Goal: Task Accomplishment & Management: Manage account settings

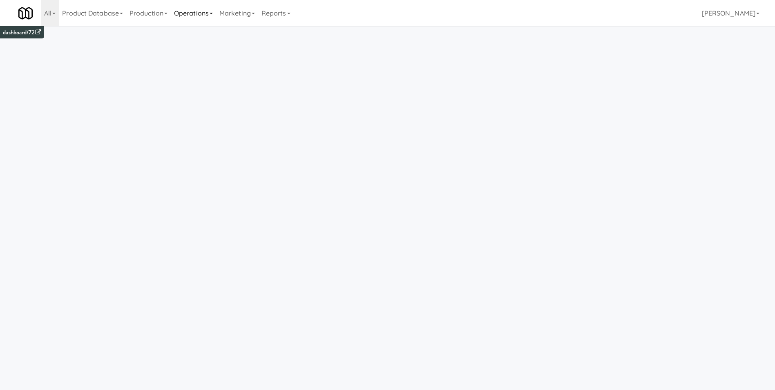
click at [185, 14] on link "Operations" at bounding box center [193, 13] width 45 height 26
click at [287, 14] on link "Reports" at bounding box center [276, 13] width 36 height 26
click at [247, 15] on link "Marketing" at bounding box center [237, 13] width 42 height 26
click at [146, 13] on link "Production" at bounding box center [148, 13] width 45 height 26
click at [89, 13] on link "Product Database" at bounding box center [92, 13] width 67 height 26
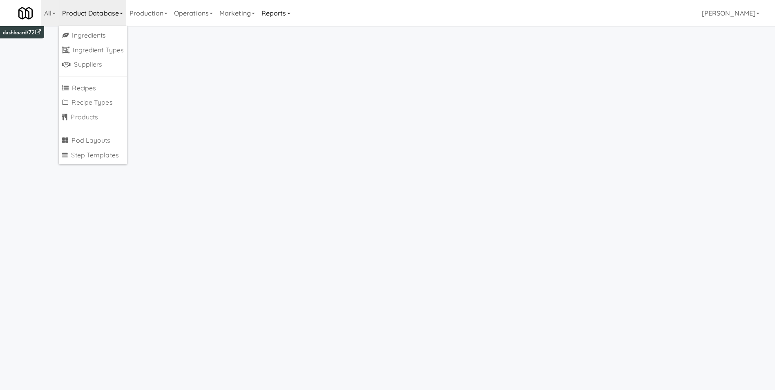
click at [290, 14] on link "Reports" at bounding box center [276, 13] width 36 height 26
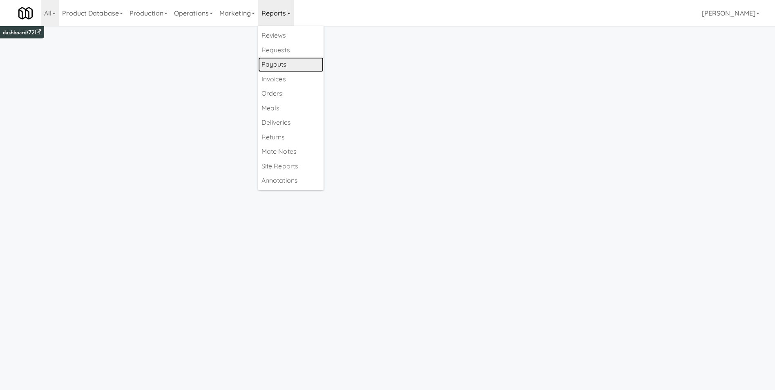
click at [287, 67] on link "Payouts" at bounding box center [290, 64] width 65 height 15
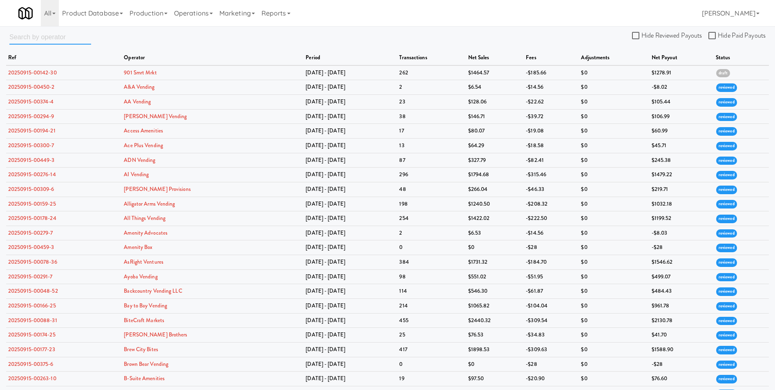
click at [39, 34] on input "text" at bounding box center [50, 36] width 82 height 15
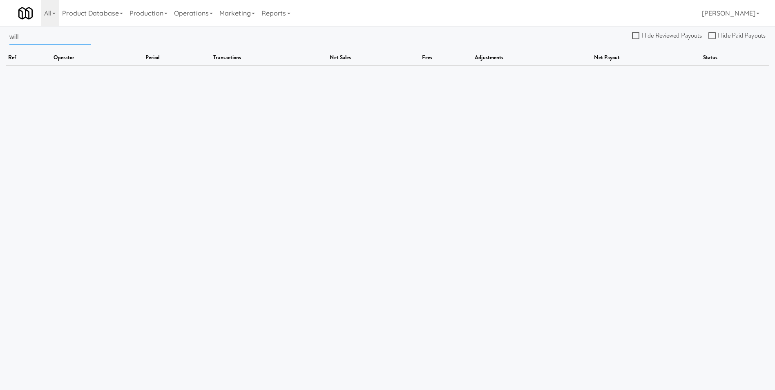
type input "will"
drag, startPoint x: 25, startPoint y: 37, endPoint x: -23, endPoint y: 29, distance: 48.8
click at [0, 29] on html "Okay Okay Select date: previous 2025-Sep next Su Mo Tu We Th Fr Sa 31 1 2 3 4 5…" at bounding box center [387, 195] width 775 height 390
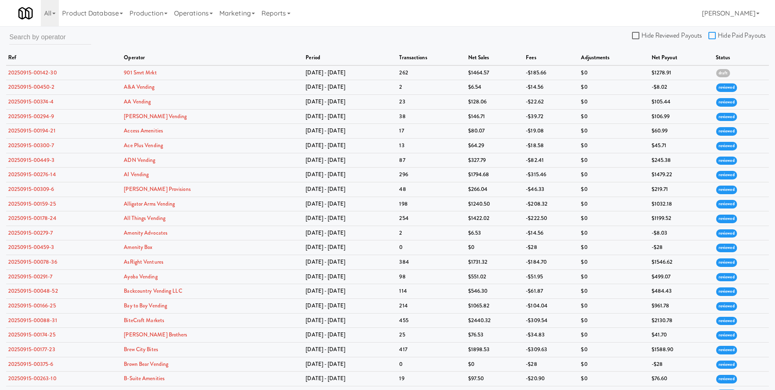
click at [714, 38] on input "Hide Paid Payouts" at bounding box center [712, 36] width 9 height 7
checkbox input "true"
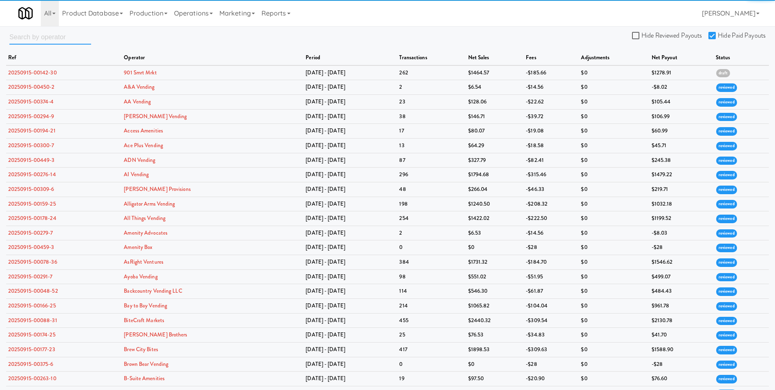
click at [36, 37] on input "text" at bounding box center [50, 36] width 82 height 15
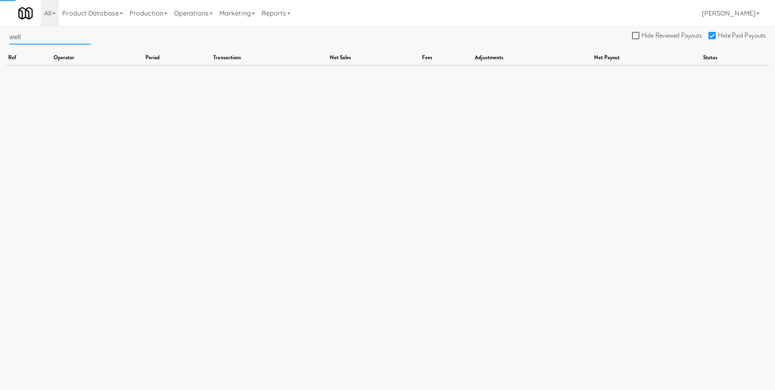
type input "well"
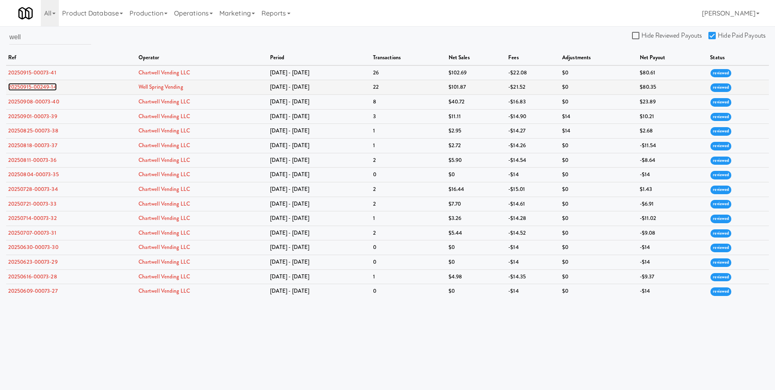
click at [27, 87] on link "20250915-00249-14" at bounding box center [32, 87] width 49 height 8
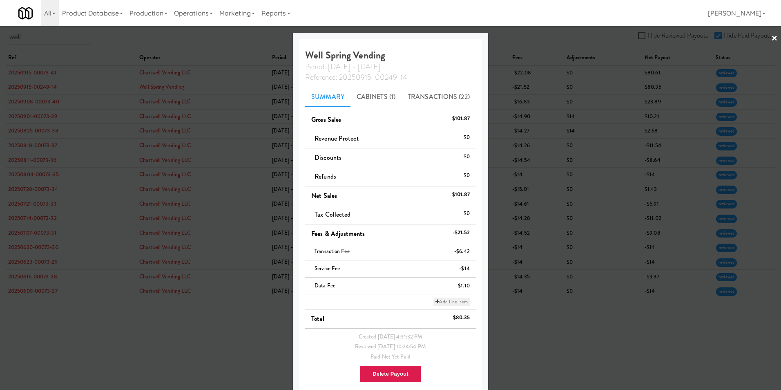
click at [451, 301] on link "Add Line Item" at bounding box center [451, 301] width 36 height 8
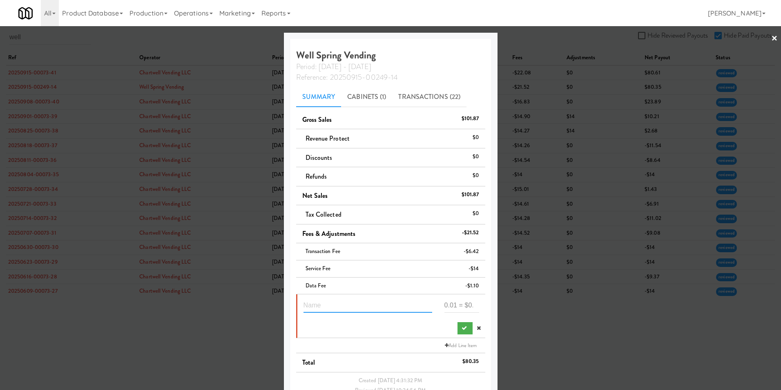
click at [337, 305] on input "text" at bounding box center [367, 304] width 129 height 15
click at [477, 283] on icon at bounding box center [479, 281] width 4 height 5
drag, startPoint x: 449, startPoint y: 287, endPoint x: 440, endPoint y: 285, distance: 9.6
click at [444, 285] on input "-1.1" at bounding box center [461, 288] width 35 height 15
click at [444, 290] on input "-0" at bounding box center [461, 288] width 35 height 15
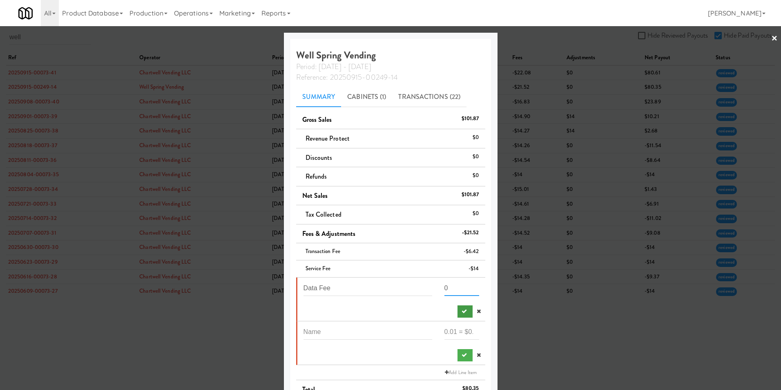
type input "0"
click at [457, 314] on button "submit" at bounding box center [464, 311] width 15 height 12
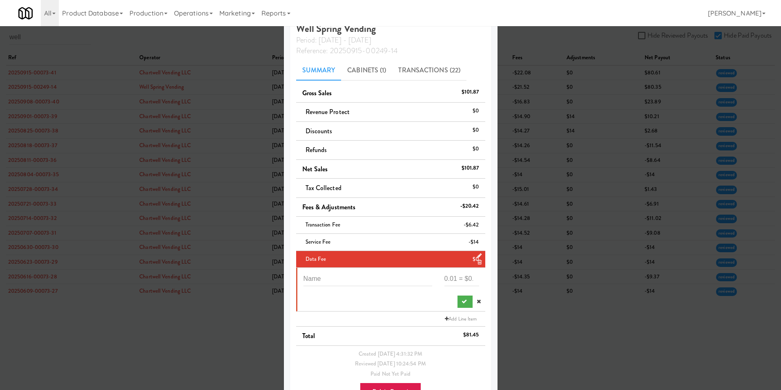
scroll to position [41, 0]
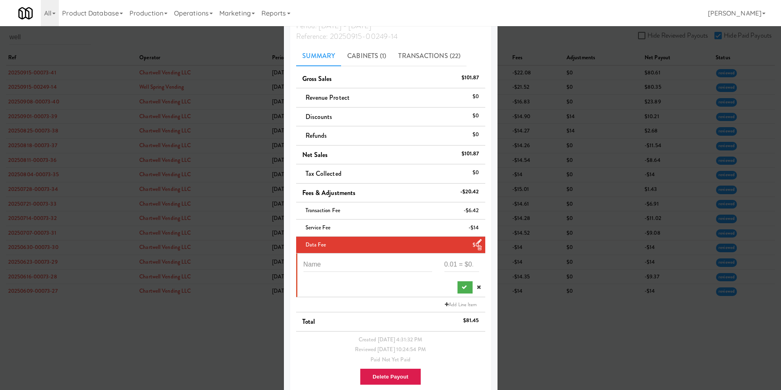
click at [431, 227] on div "Service Fee -$14" at bounding box center [390, 228] width 177 height 10
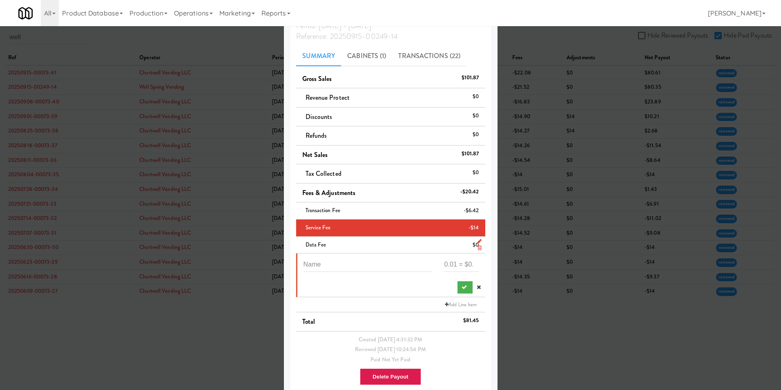
drag, startPoint x: 465, startPoint y: 228, endPoint x: 448, endPoint y: 228, distance: 17.2
click at [448, 228] on div "Service Fee -$14" at bounding box center [390, 228] width 177 height 10
click at [330, 288] on div at bounding box center [391, 286] width 188 height 16
click at [327, 262] on input "text" at bounding box center [367, 263] width 129 height 15
type input "Transaction & Service fees discount"
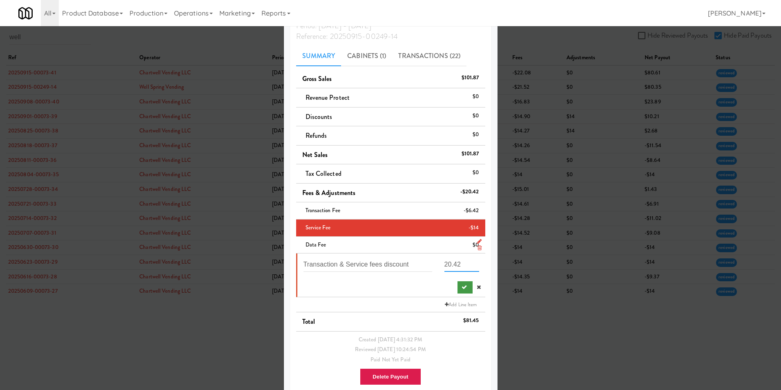
type input "20.42"
click at [461, 287] on icon "submit" at bounding box center [463, 286] width 5 height 5
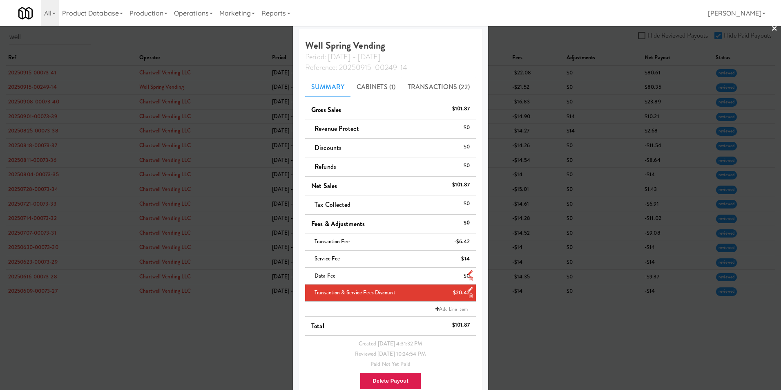
scroll to position [0, 0]
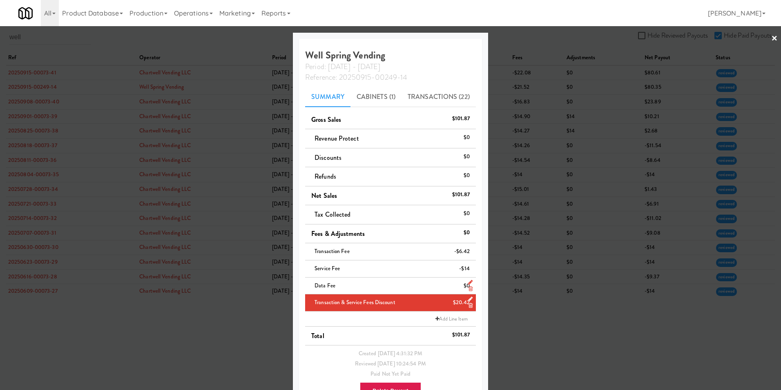
click at [771, 38] on link "×" at bounding box center [774, 38] width 7 height 25
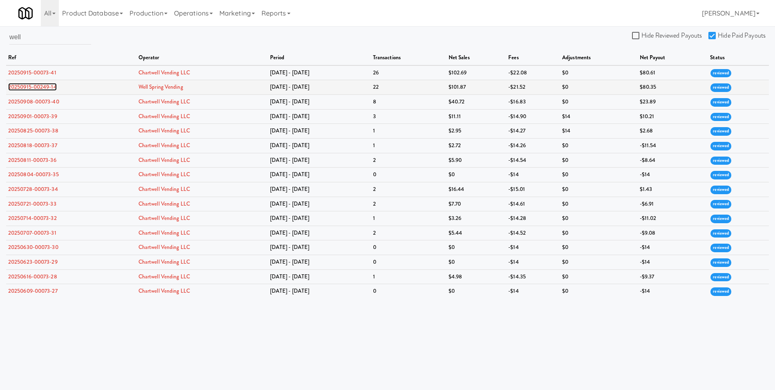
click at [52, 87] on link "20250915-00249-14" at bounding box center [32, 87] width 49 height 8
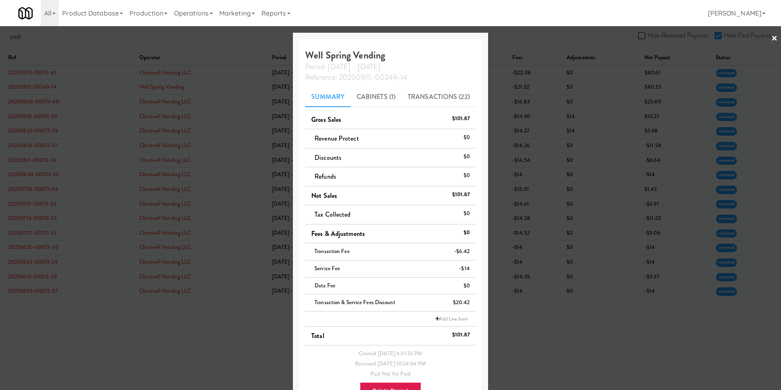
click at [771, 37] on link "×" at bounding box center [774, 38] width 7 height 25
click at [773, 36] on div at bounding box center [390, 195] width 781 height 390
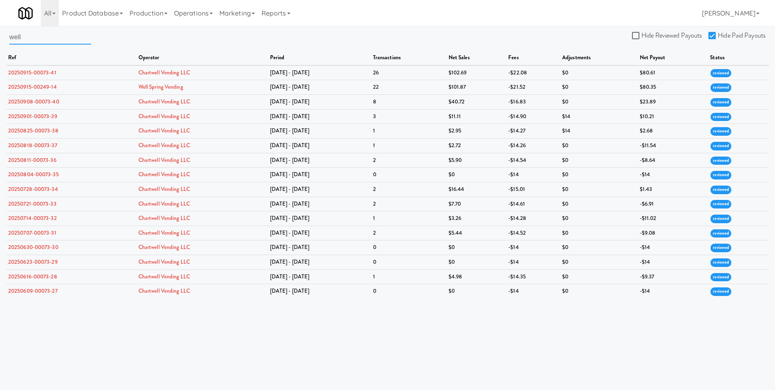
click at [25, 41] on input "well" at bounding box center [50, 36] width 82 height 15
type input "w"
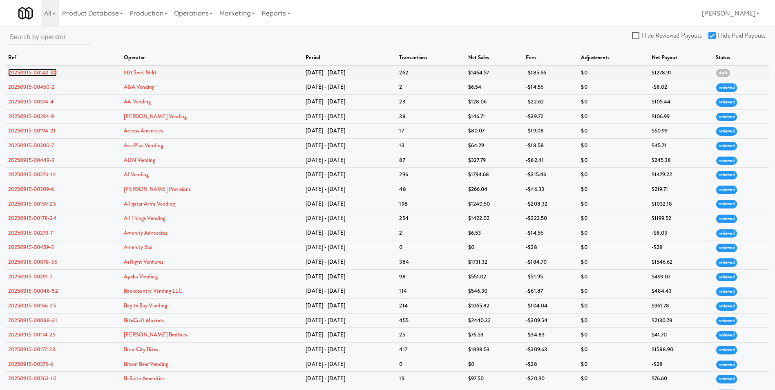
click at [43, 70] on link "20250915-00142-30" at bounding box center [32, 73] width 49 height 8
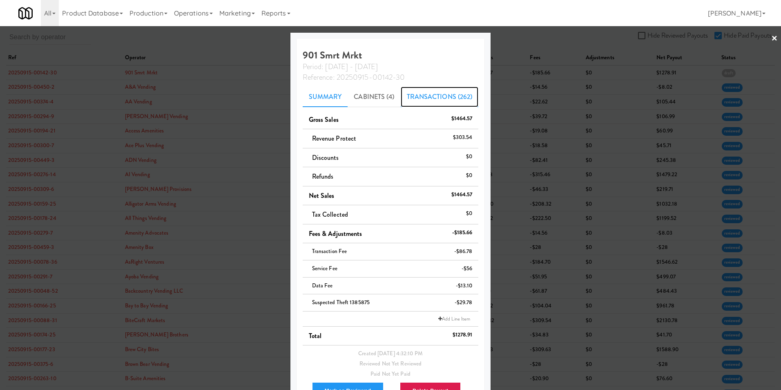
click at [431, 93] on link "Transactions (262)" at bounding box center [440, 97] width 78 height 20
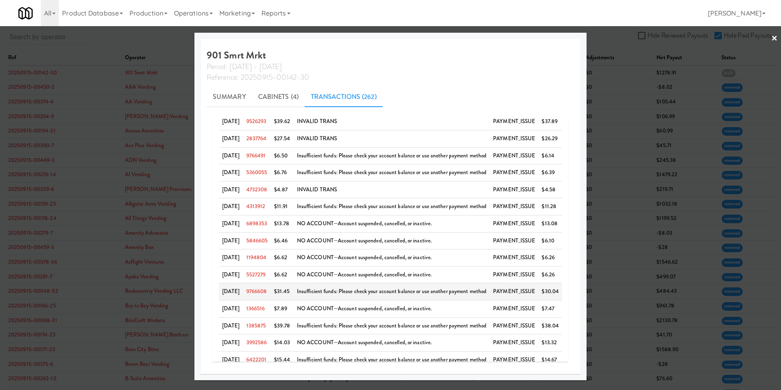
scroll to position [116, 0]
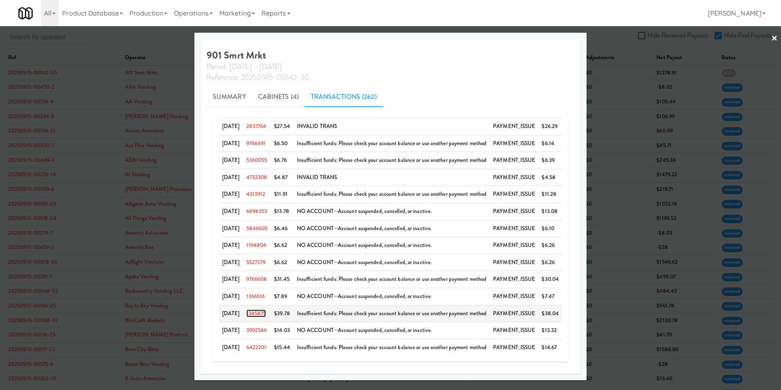
click at [259, 312] on link "1385875" at bounding box center [256, 313] width 20 height 8
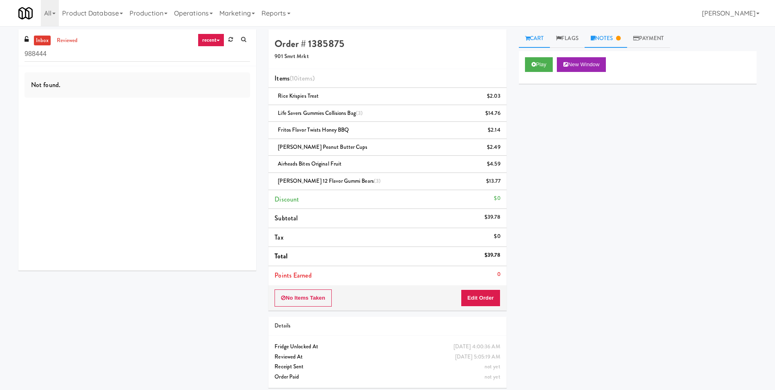
click at [608, 39] on link "Notes" at bounding box center [605, 38] width 42 height 18
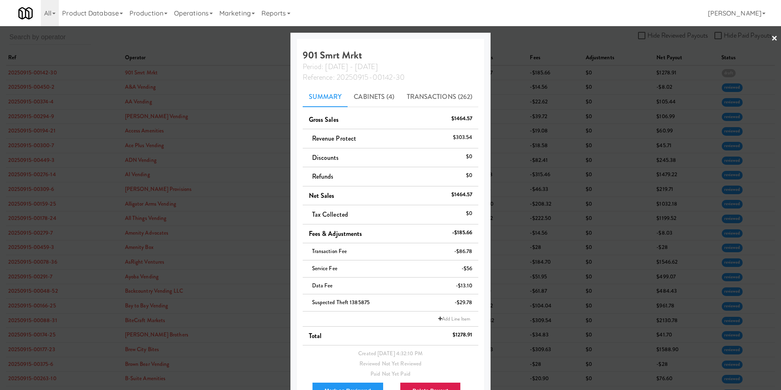
click at [771, 36] on link "×" at bounding box center [774, 38] width 7 height 25
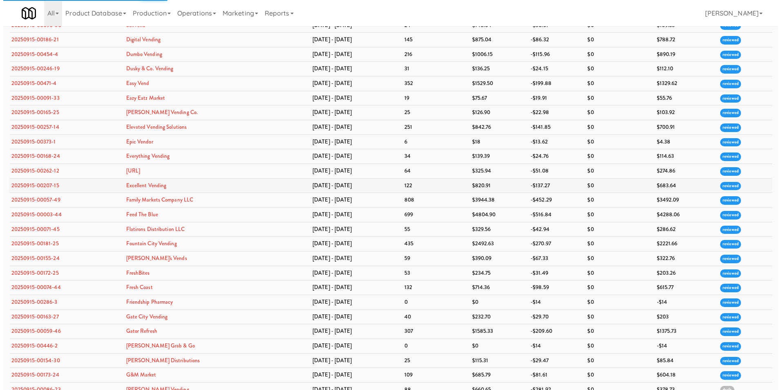
scroll to position [748, 0]
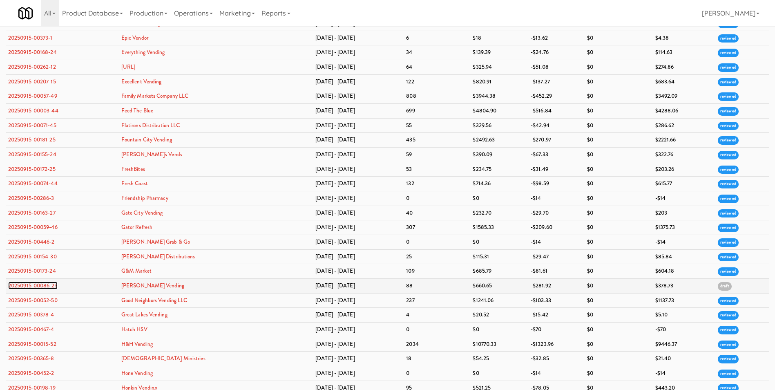
click at [41, 286] on link "20250915-00086-23" at bounding box center [32, 285] width 49 height 8
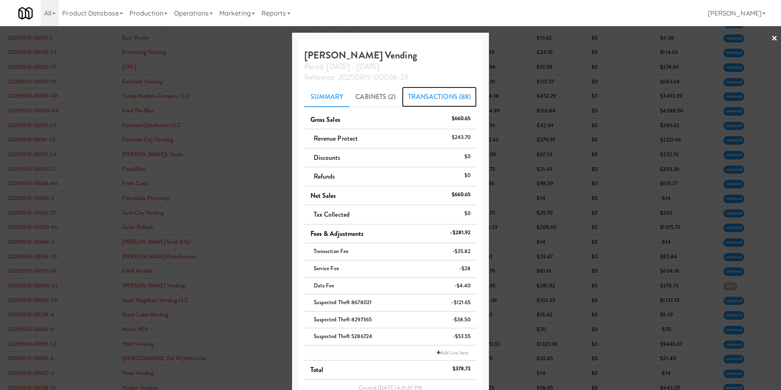
click at [408, 100] on link "Transactions (88)" at bounding box center [439, 97] width 75 height 20
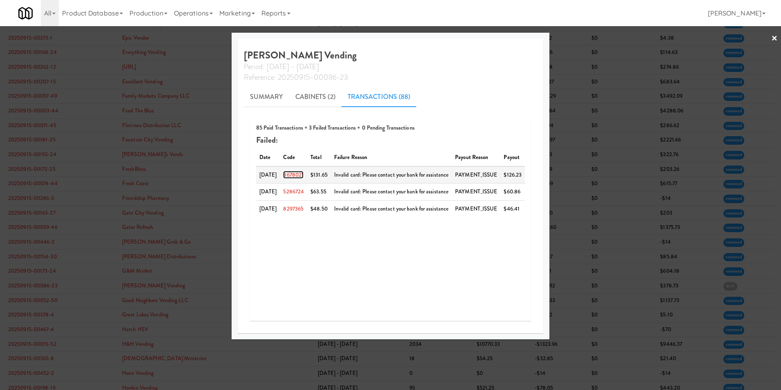
click at [299, 173] on link "8678021" at bounding box center [293, 175] width 20 height 8
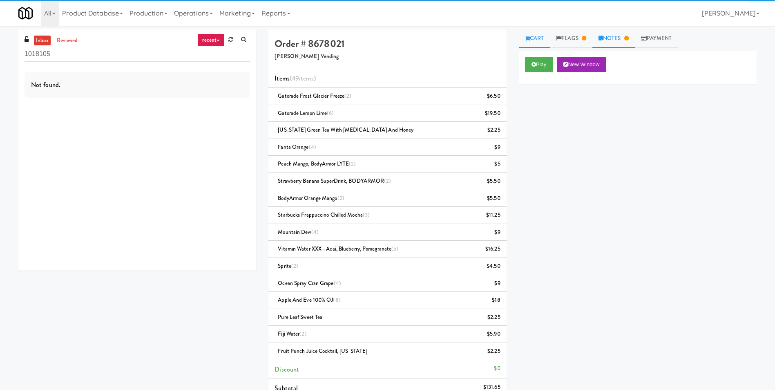
click at [612, 36] on link "Notes" at bounding box center [613, 38] width 42 height 18
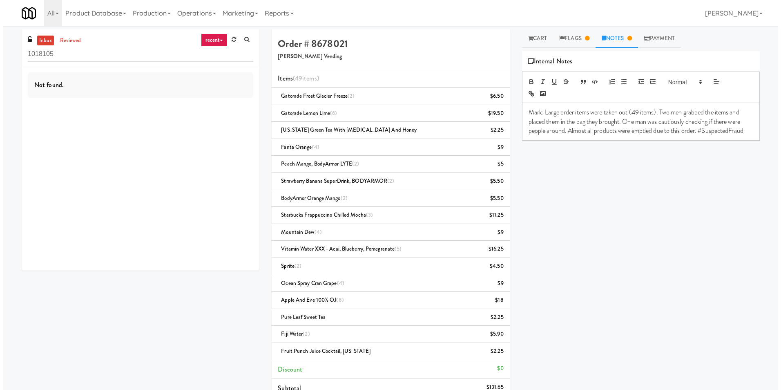
scroll to position [26, 0]
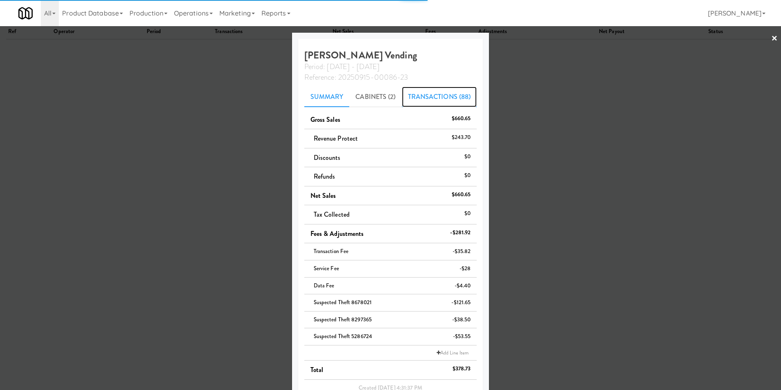
click at [440, 93] on link "Transactions (88)" at bounding box center [439, 97] width 75 height 20
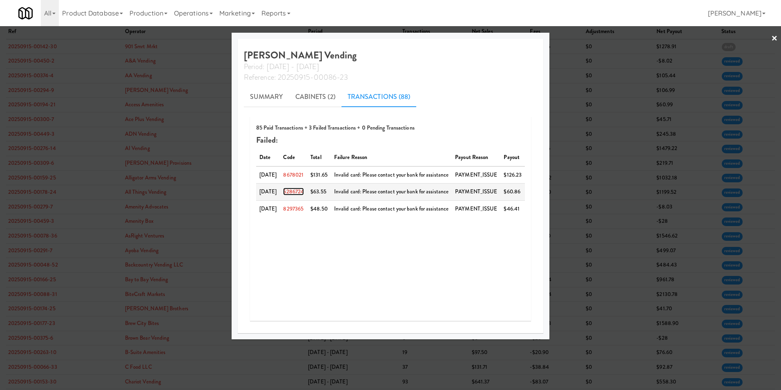
click at [292, 191] on link "5286724" at bounding box center [293, 191] width 21 height 8
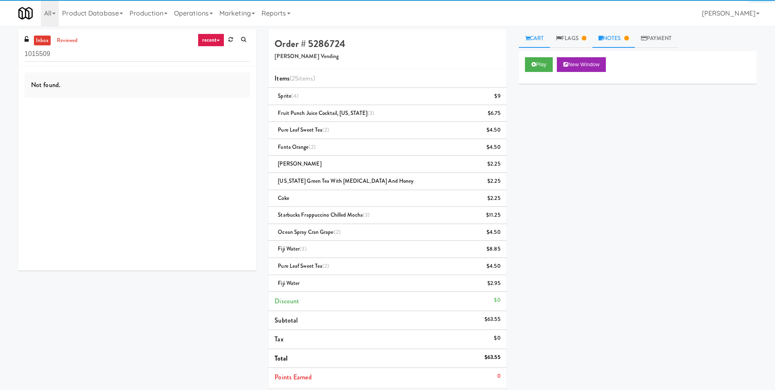
click at [608, 35] on link "Notes" at bounding box center [613, 38] width 42 height 18
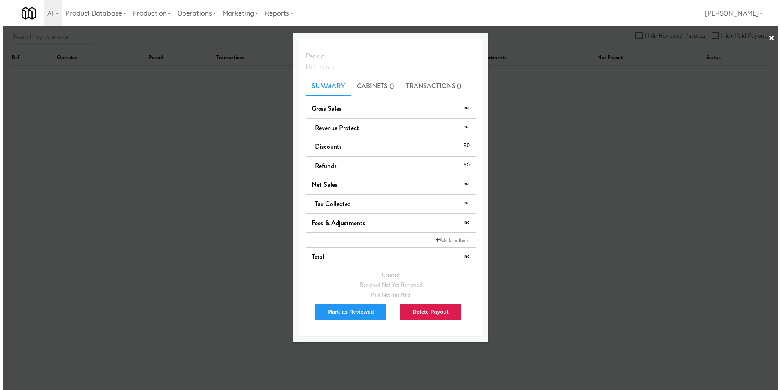
scroll to position [26, 0]
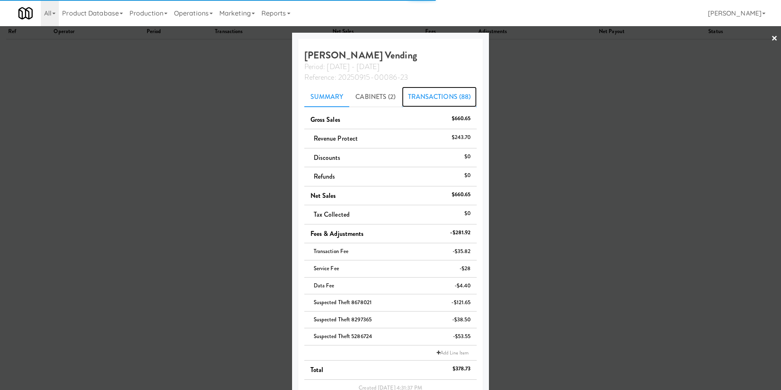
click at [428, 97] on link "Transactions (88)" at bounding box center [439, 97] width 75 height 20
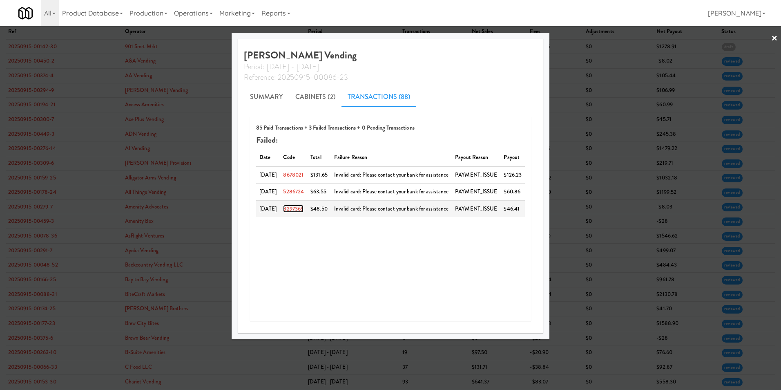
click at [295, 206] on link "8297365" at bounding box center [293, 209] width 20 height 8
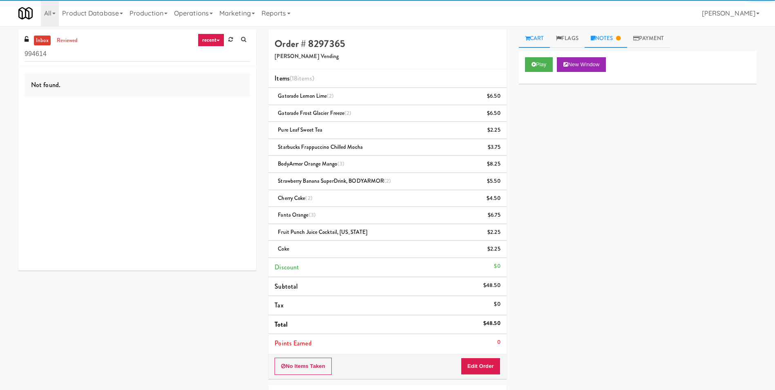
click at [612, 40] on link "Notes" at bounding box center [605, 38] width 42 height 18
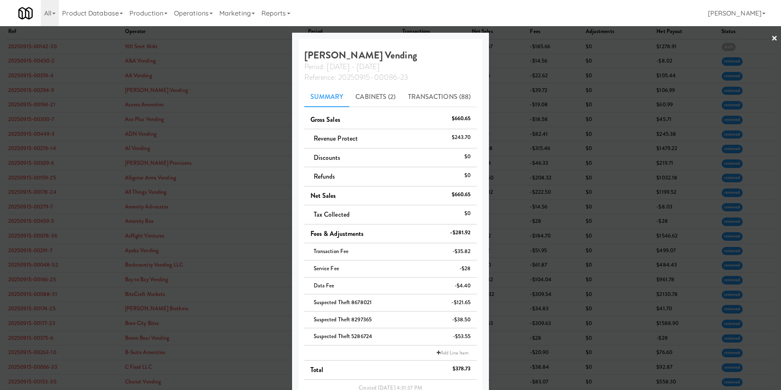
click at [771, 38] on link "×" at bounding box center [774, 38] width 7 height 25
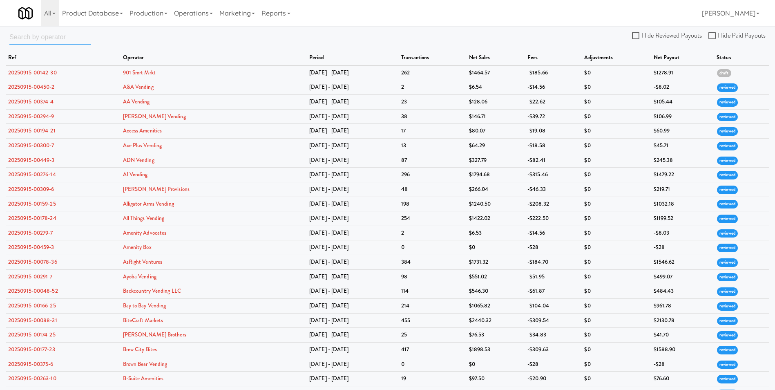
click at [55, 34] on input "text" at bounding box center [50, 36] width 82 height 15
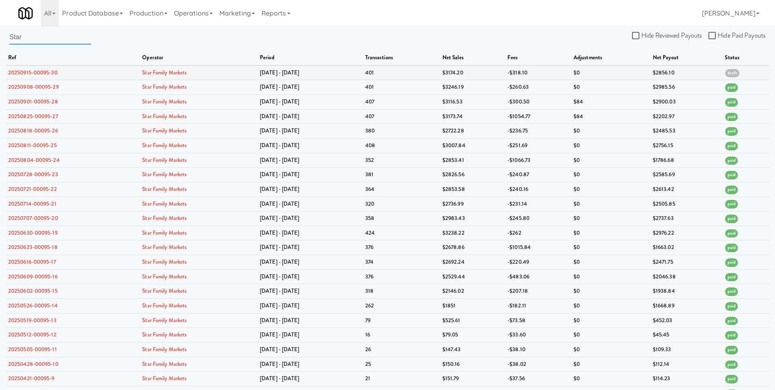
type input "Star"
click at [29, 72] on link "20250915-00095-30" at bounding box center [32, 73] width 49 height 8
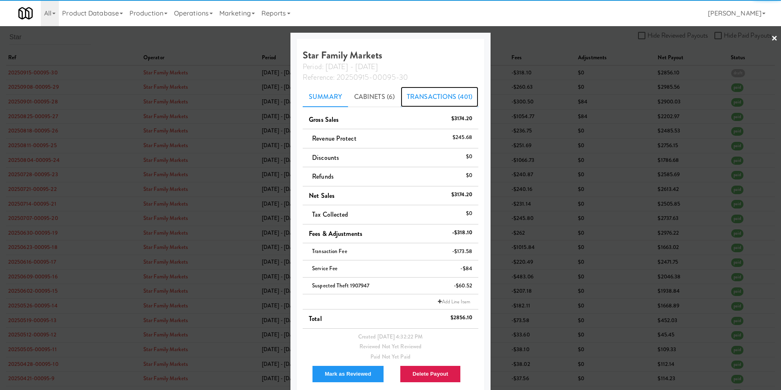
click at [417, 101] on link "Transactions (401)" at bounding box center [440, 97] width 78 height 20
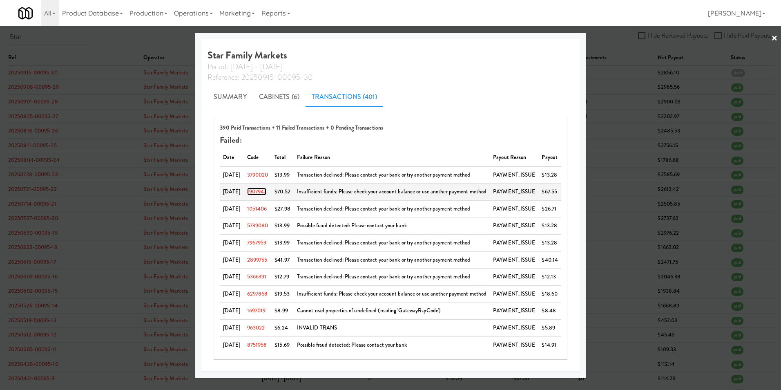
click at [261, 191] on link "1907947" at bounding box center [257, 191] width 20 height 8
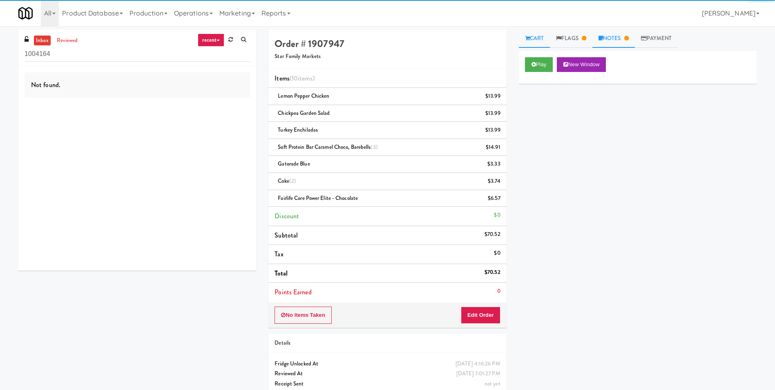
click at [620, 39] on link "Notes" at bounding box center [613, 38] width 42 height 18
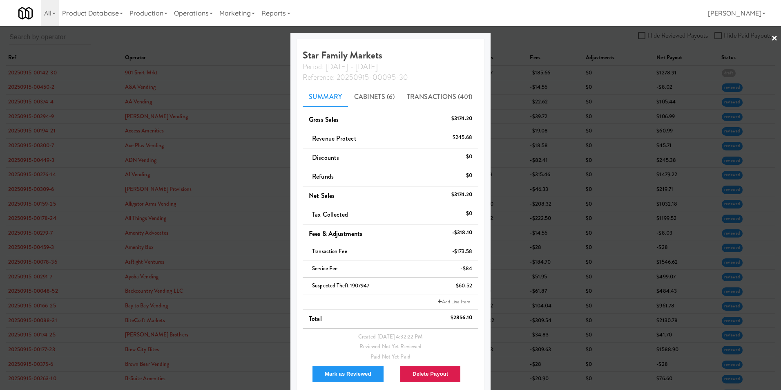
click at [771, 38] on link "×" at bounding box center [774, 38] width 7 height 25
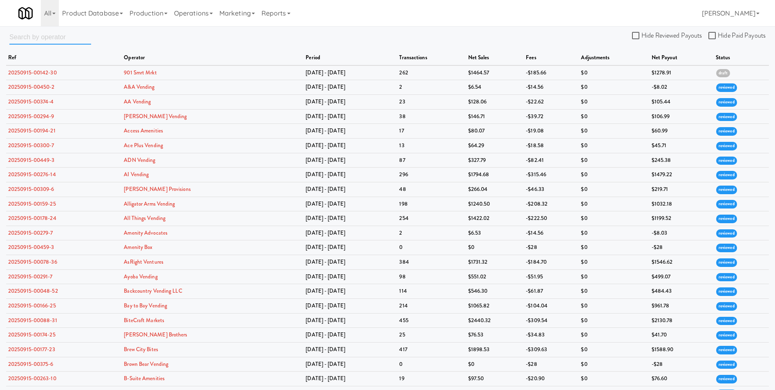
click at [19, 35] on input "text" at bounding box center [50, 36] width 82 height 15
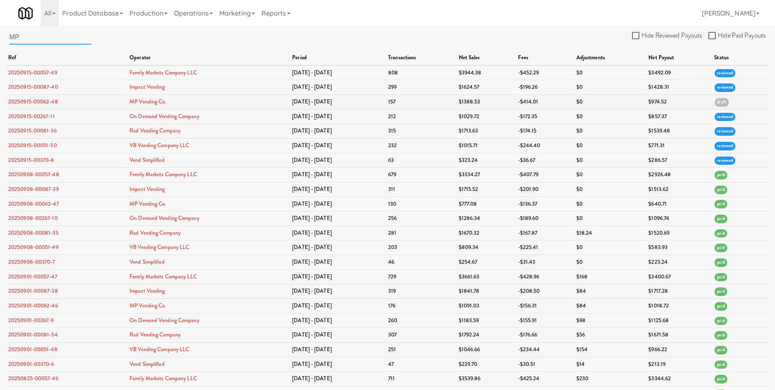
type input "MP"
click at [45, 102] on link "20250915-00062-48" at bounding box center [33, 102] width 50 height 8
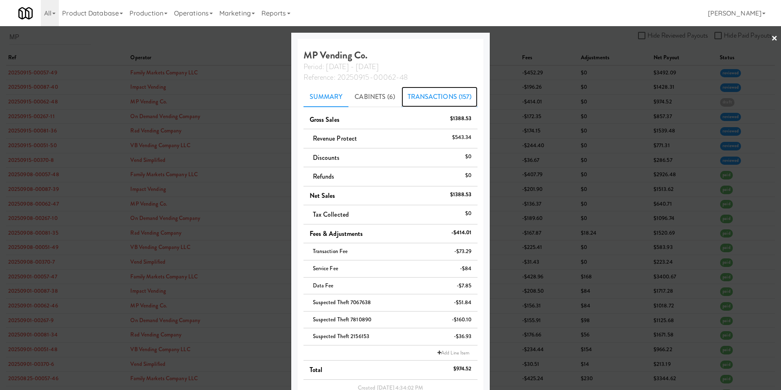
click at [445, 96] on link "Transactions (157)" at bounding box center [439, 97] width 76 height 20
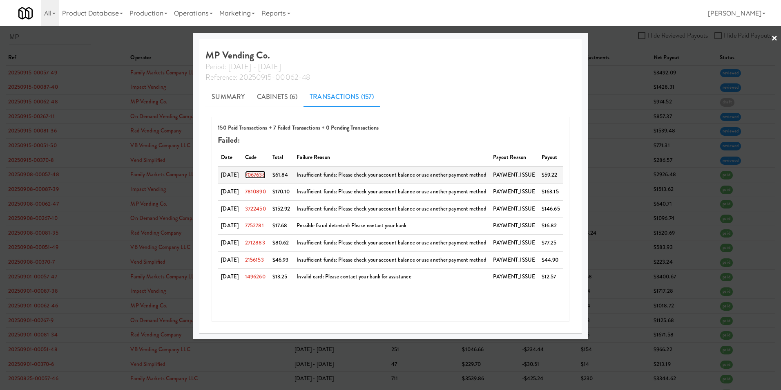
click at [265, 176] on link "7067638" at bounding box center [255, 175] width 20 height 8
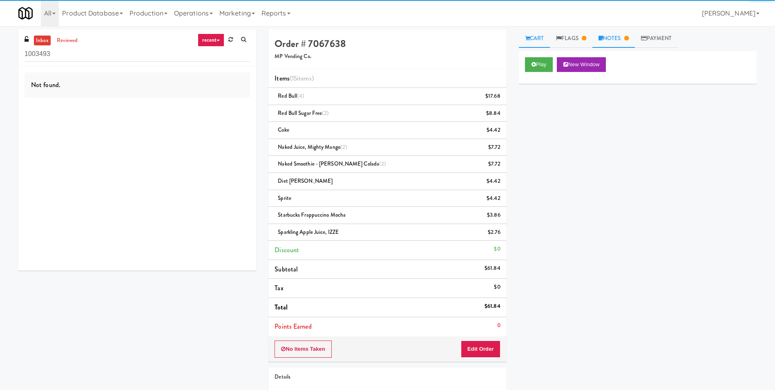
click at [612, 39] on link "Notes" at bounding box center [613, 38] width 42 height 18
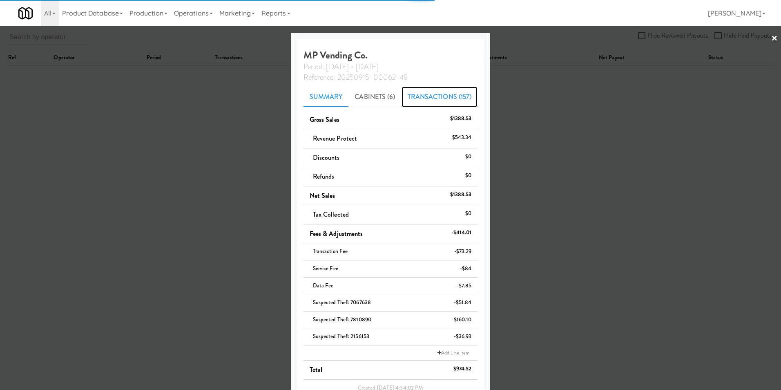
click at [438, 92] on link "Transactions (157)" at bounding box center [439, 97] width 76 height 20
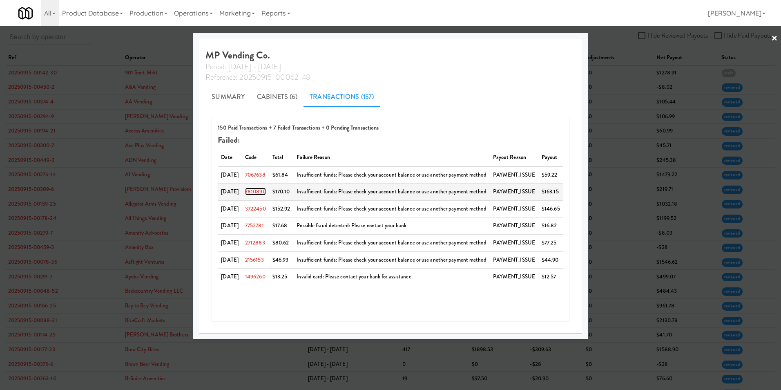
click at [259, 192] on link "7810890" at bounding box center [255, 191] width 21 height 8
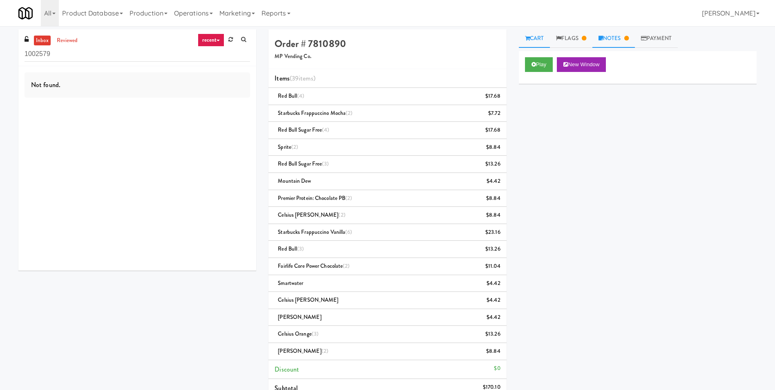
click at [615, 37] on link "Notes" at bounding box center [613, 38] width 42 height 18
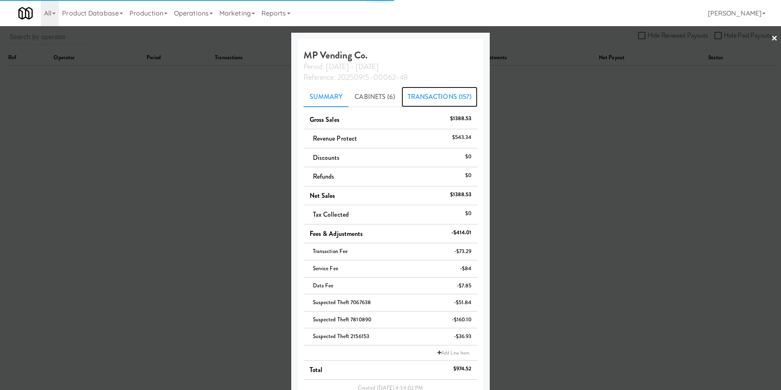
click at [430, 100] on link "Transactions (157)" at bounding box center [439, 97] width 76 height 20
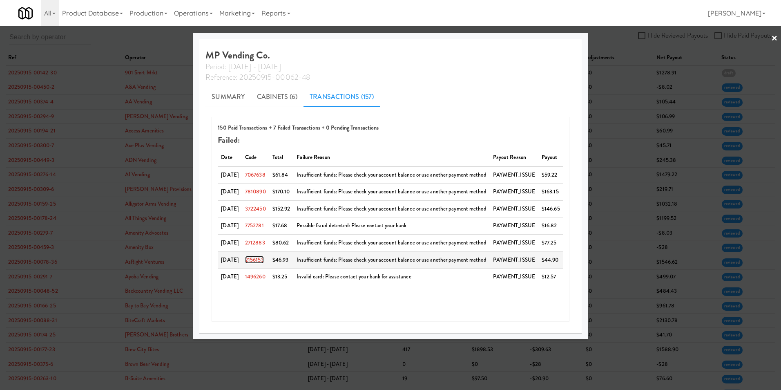
click at [261, 258] on link "2156153" at bounding box center [254, 260] width 19 height 8
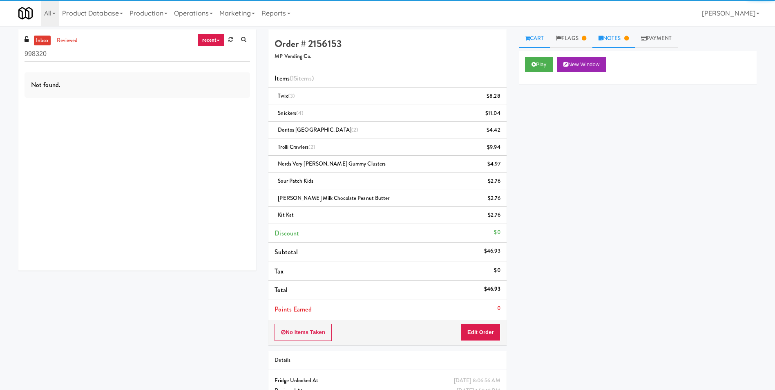
click at [623, 39] on link "Notes" at bounding box center [613, 38] width 42 height 18
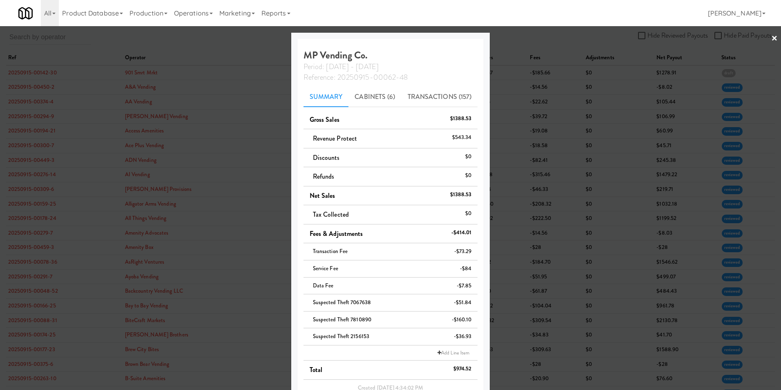
click at [771, 37] on link "×" at bounding box center [774, 38] width 7 height 25
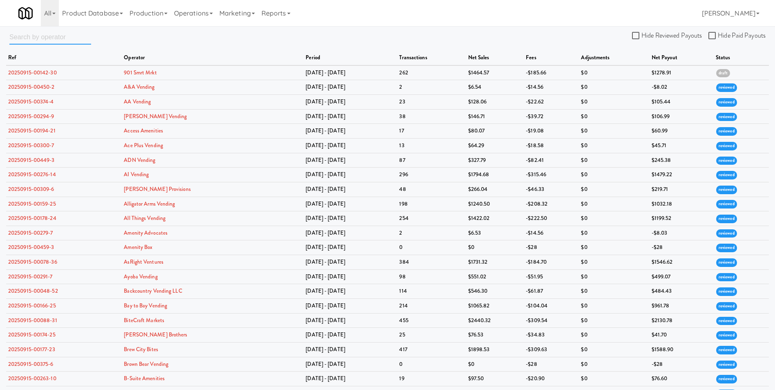
click at [48, 37] on input "text" at bounding box center [50, 36] width 82 height 15
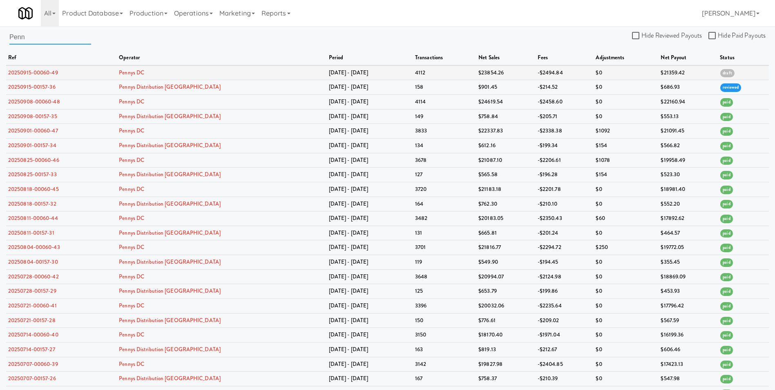
type input "Penn"
click at [45, 73] on link "20250915-00060-49" at bounding box center [33, 73] width 50 height 8
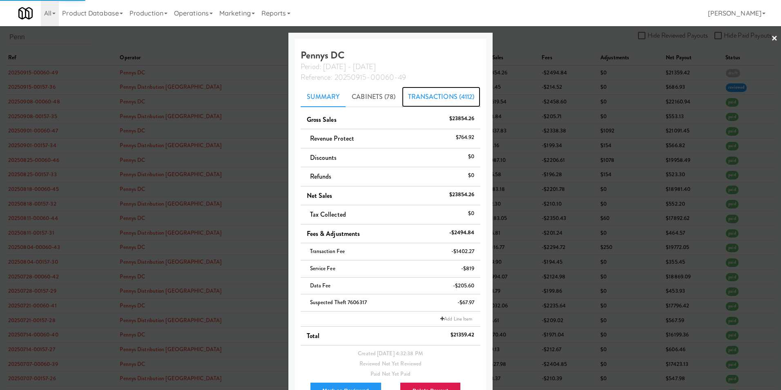
click at [423, 96] on link "Transactions (4112)" at bounding box center [441, 97] width 79 height 20
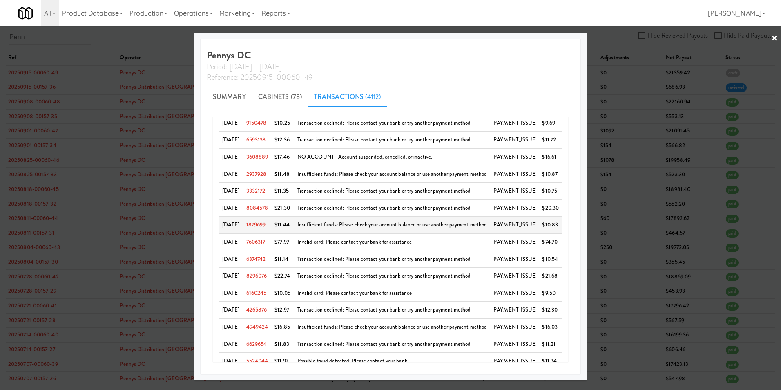
scroll to position [170, 0]
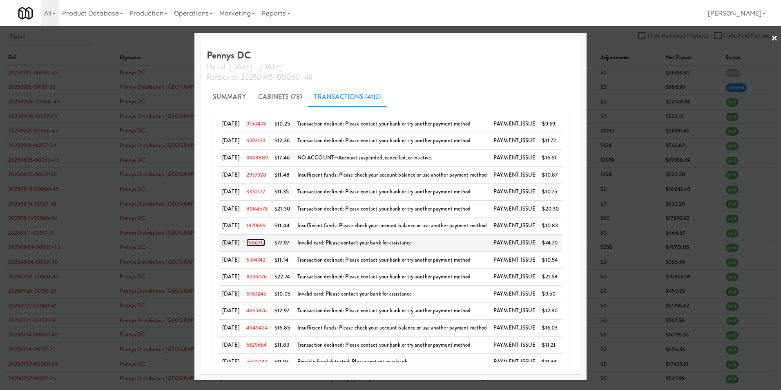
click at [264, 241] on link "7606317" at bounding box center [255, 242] width 19 height 8
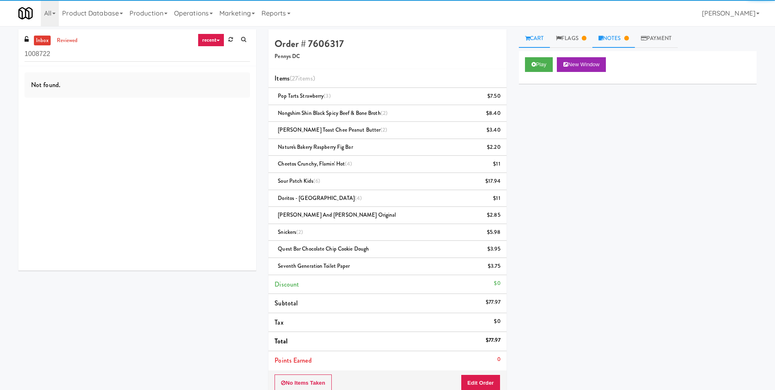
click at [617, 36] on link "Notes" at bounding box center [613, 38] width 42 height 18
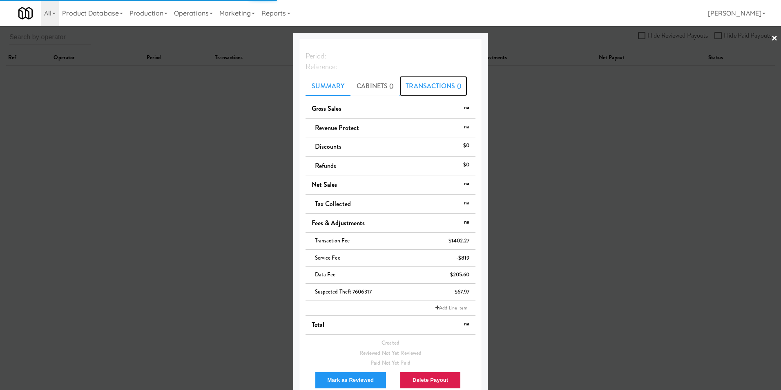
click at [439, 83] on link "Transactions ()" at bounding box center [433, 86] width 68 height 20
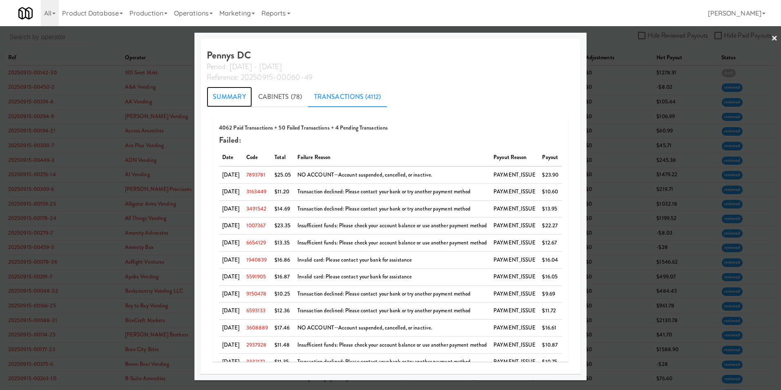
click at [232, 97] on link "Summary" at bounding box center [229, 97] width 45 height 20
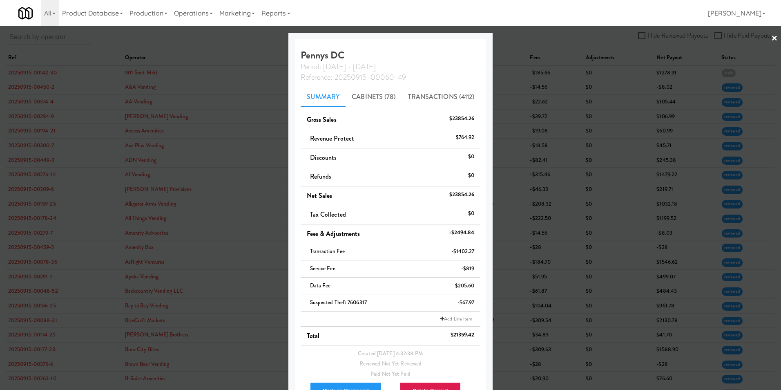
click at [771, 36] on link "×" at bounding box center [774, 38] width 7 height 25
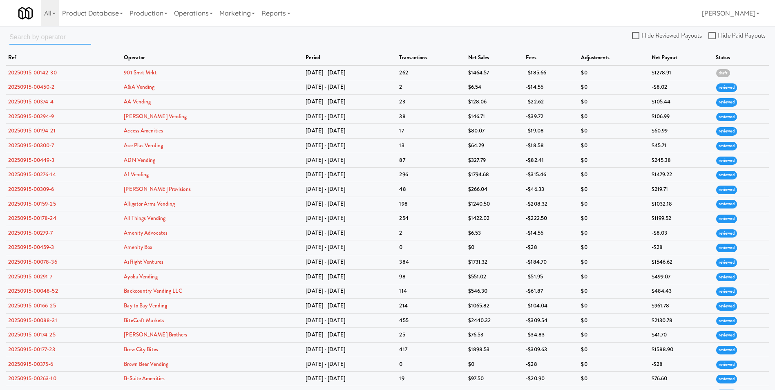
click at [30, 36] on input "text" at bounding box center [50, 36] width 82 height 15
click at [204, 40] on div "Hide Reviewed Payouts Hide Paid Payouts ref operator period transactions net sa…" at bounding box center [387, 338] width 775 height 618
click at [713, 36] on input "Hide Paid Payouts" at bounding box center [712, 36] width 9 height 7
checkbox input "true"
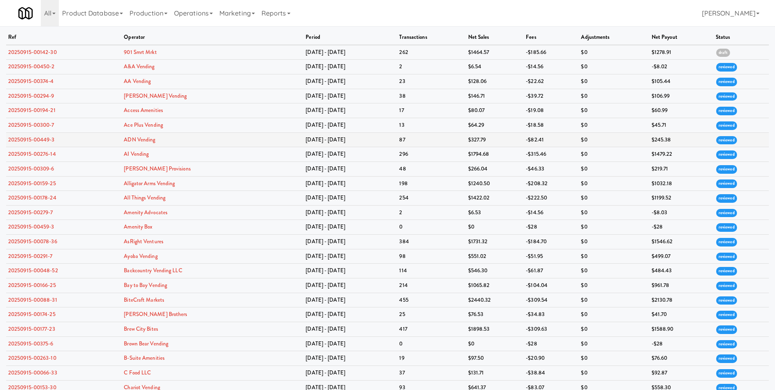
scroll to position [41, 0]
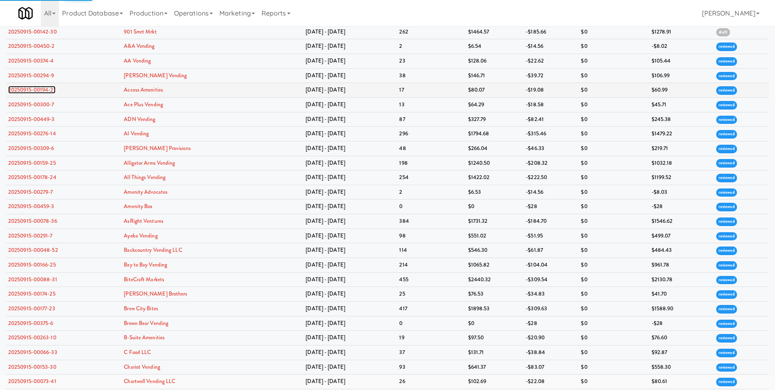
click at [46, 89] on link "20250915-00194-21" at bounding box center [31, 90] width 47 height 8
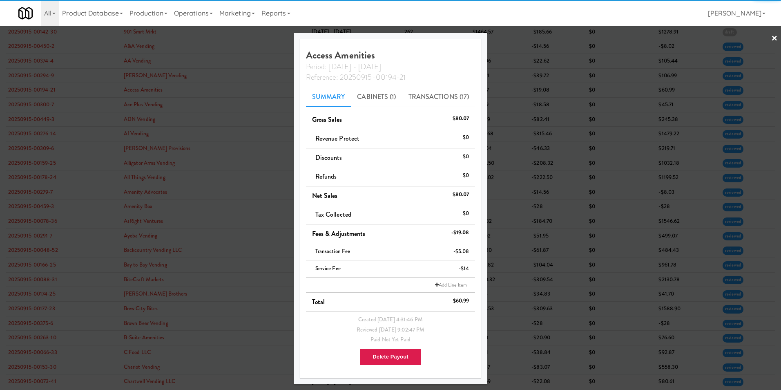
click at [773, 36] on link "×" at bounding box center [774, 38] width 7 height 25
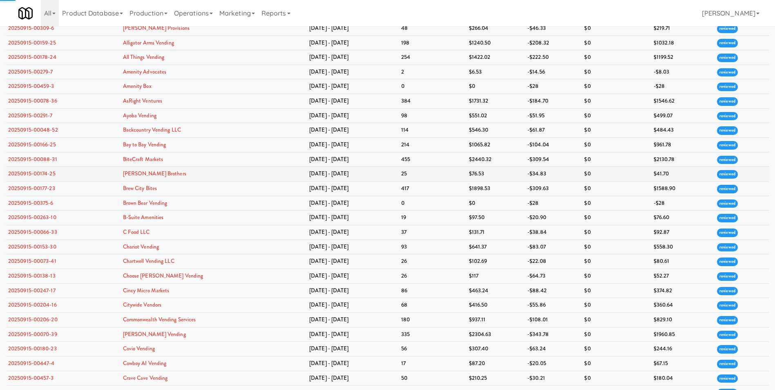
scroll to position [245, 0]
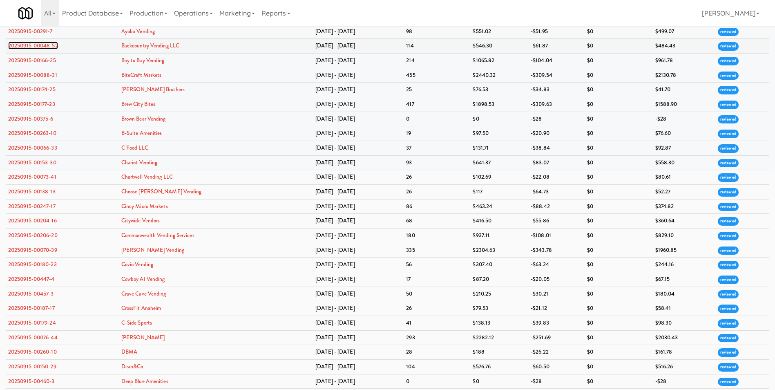
click at [29, 46] on link "20250915-00048-52" at bounding box center [33, 46] width 50 height 8
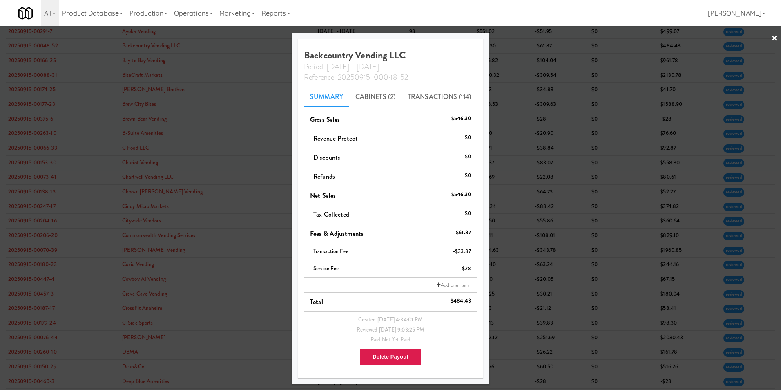
click at [773, 36] on link "×" at bounding box center [774, 38] width 7 height 25
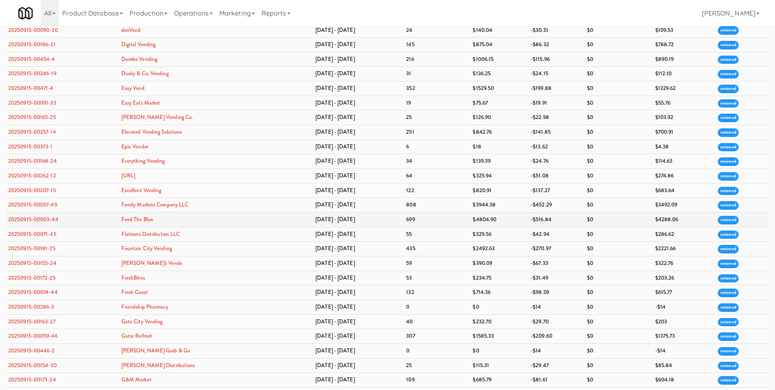
scroll to position [653, 0]
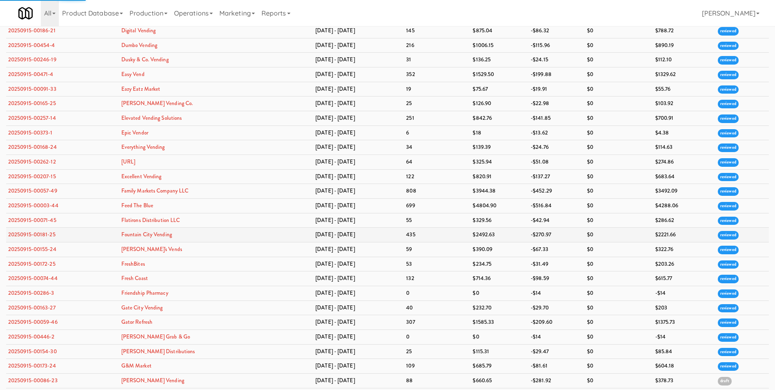
click at [56, 235] on td "20250915-00181-25" at bounding box center [62, 234] width 113 height 15
click at [54, 234] on link "20250915-00181-25" at bounding box center [31, 234] width 47 height 8
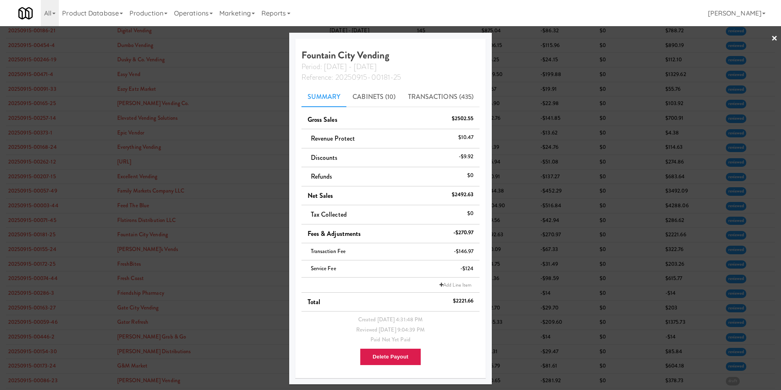
click at [773, 39] on link "×" at bounding box center [774, 38] width 7 height 25
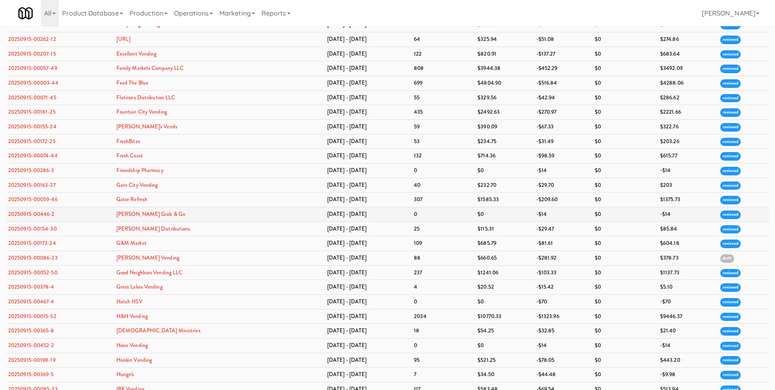
scroll to position [817, 0]
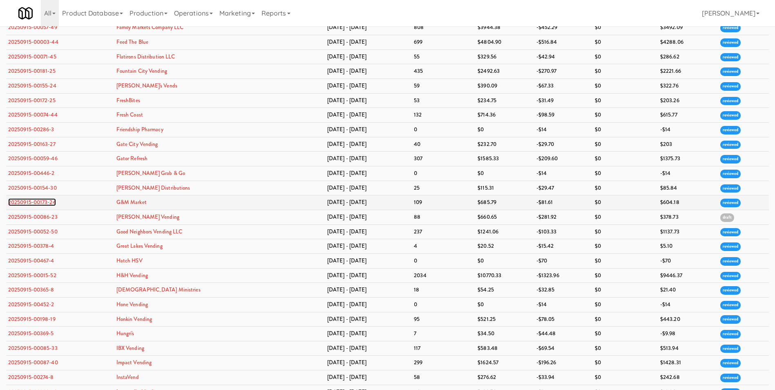
click at [24, 201] on link "20250915-00173-24" at bounding box center [32, 202] width 48 height 8
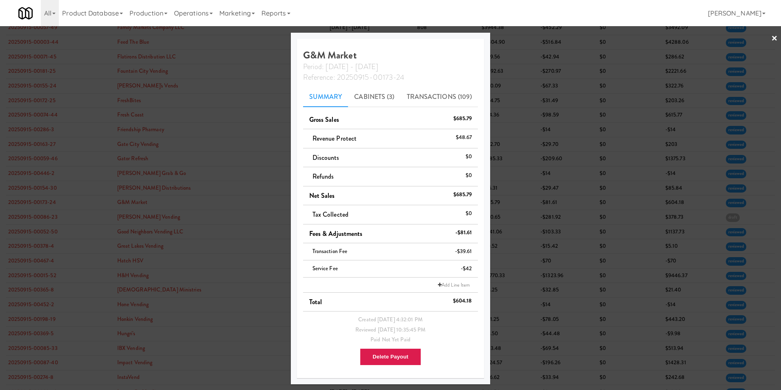
click at [771, 36] on link "×" at bounding box center [774, 38] width 7 height 25
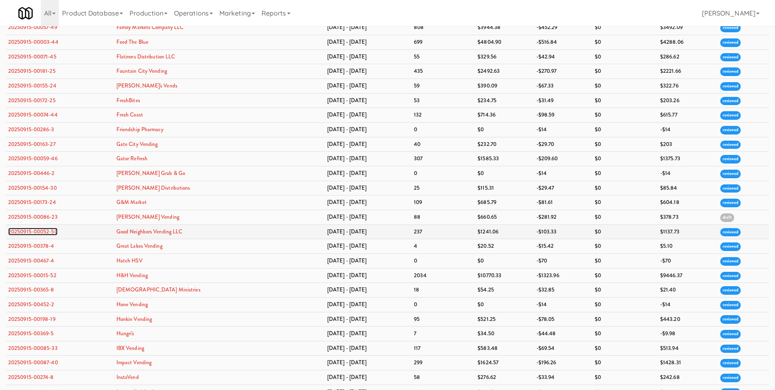
click at [36, 232] on link "20250915-00052-50" at bounding box center [32, 231] width 49 height 8
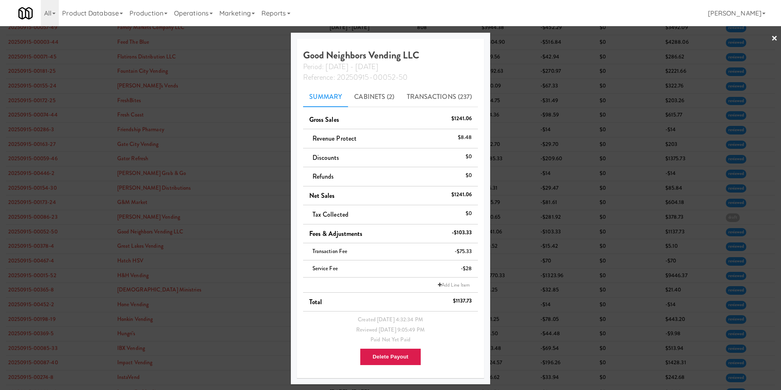
click at [774, 38] on link "×" at bounding box center [774, 38] width 7 height 25
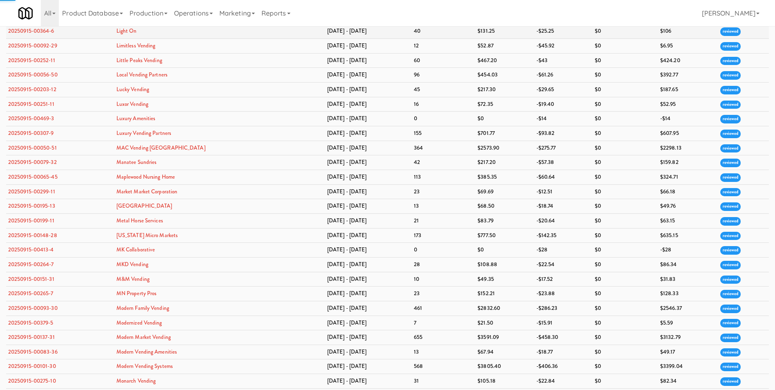
scroll to position [1307, 0]
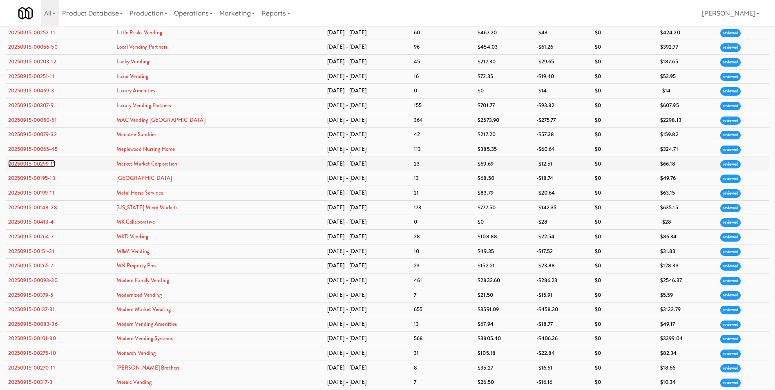
click at [31, 164] on link "20250915-00299-11" at bounding box center [31, 164] width 47 height 8
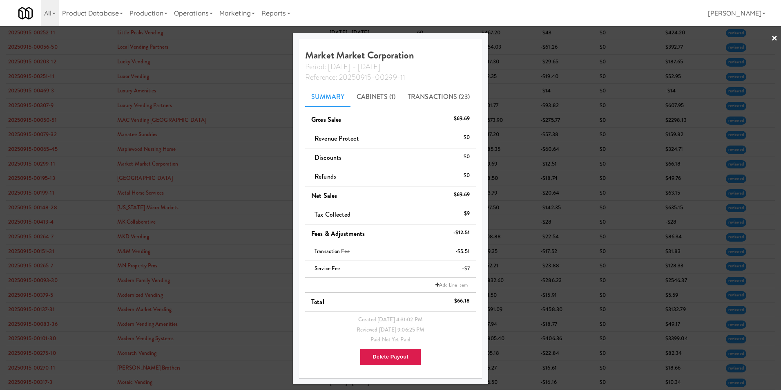
click at [774, 38] on link "×" at bounding box center [774, 38] width 7 height 25
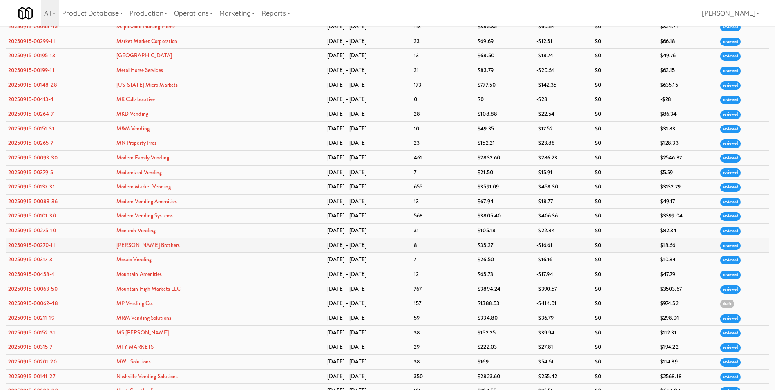
scroll to position [1470, 0]
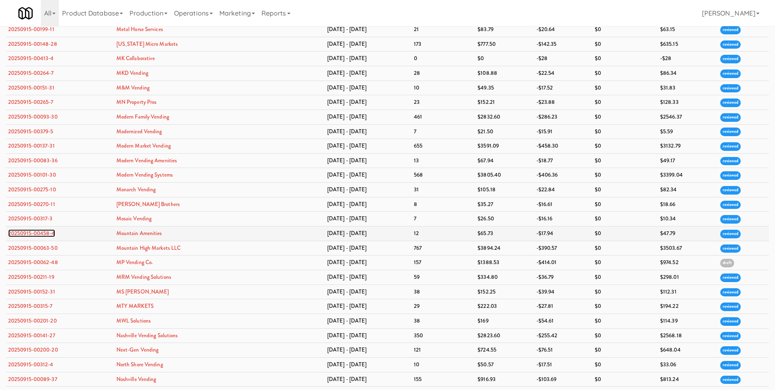
click at [36, 230] on link "20250915-00458-4" at bounding box center [31, 233] width 47 height 8
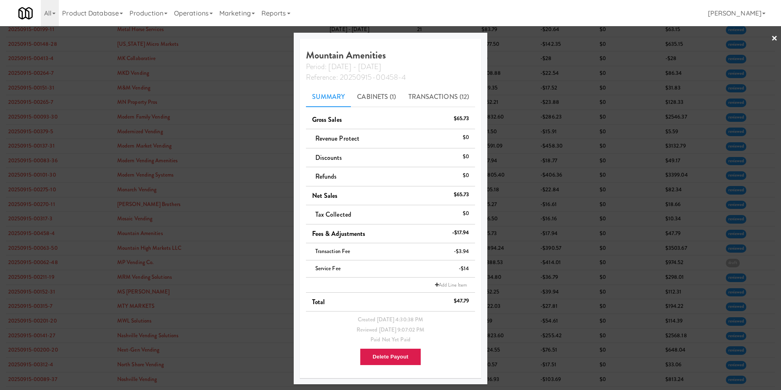
click at [777, 37] on link "×" at bounding box center [774, 38] width 7 height 25
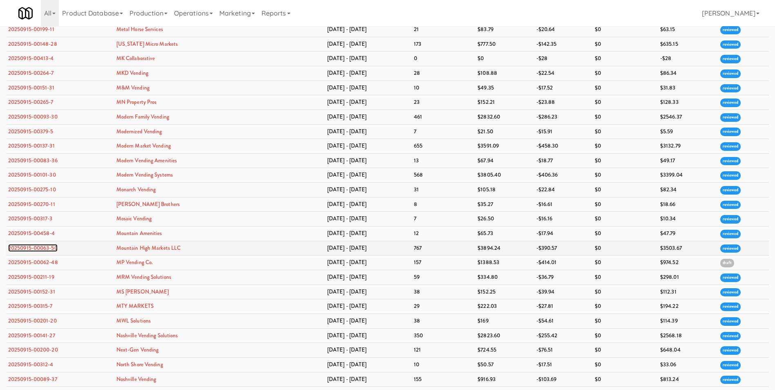
click at [33, 245] on link "20250915-00063-50" at bounding box center [32, 248] width 49 height 8
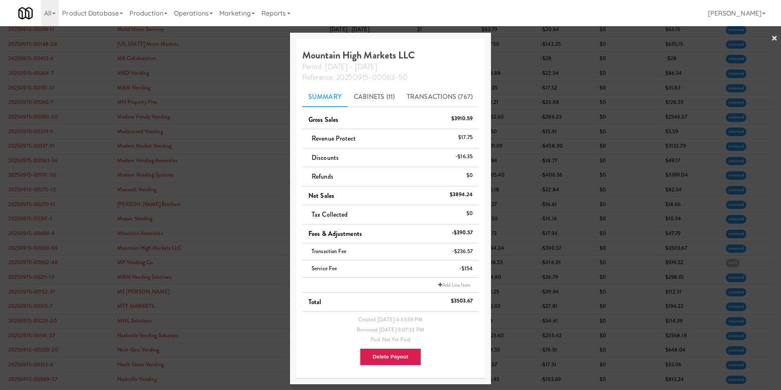
click at [774, 34] on link "×" at bounding box center [774, 38] width 7 height 25
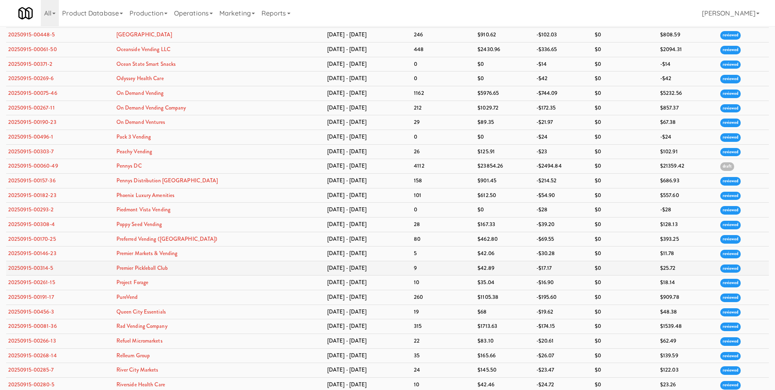
scroll to position [1838, 0]
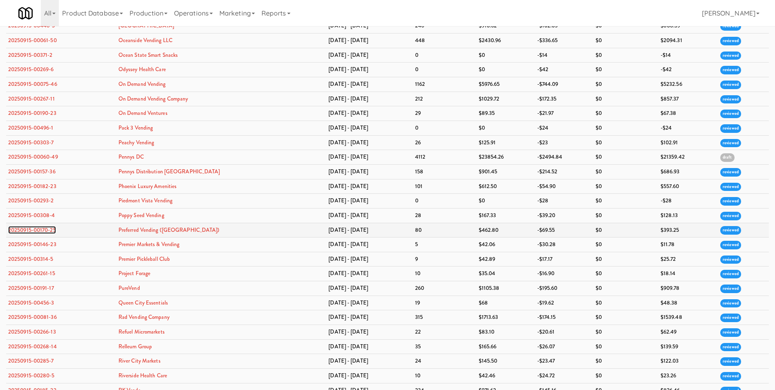
click at [47, 230] on link "20250915-00170-25" at bounding box center [32, 230] width 48 height 8
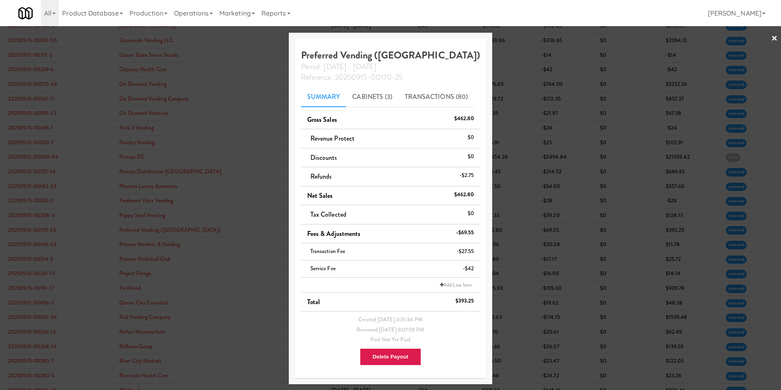
click at [778, 34] on div at bounding box center [390, 195] width 781 height 390
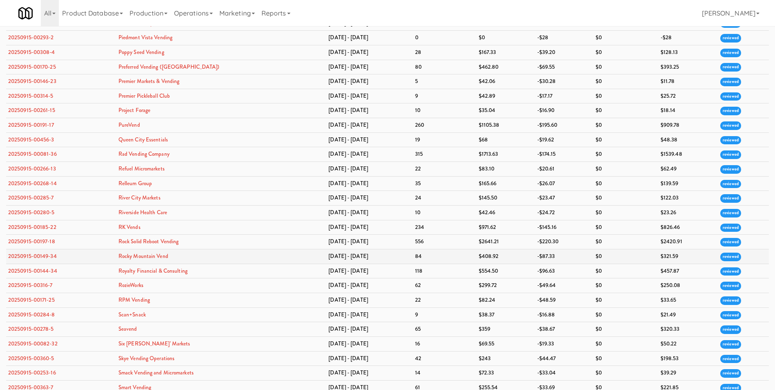
scroll to position [2001, 0]
click at [40, 82] on link "20250915-00146-23" at bounding box center [32, 81] width 48 height 8
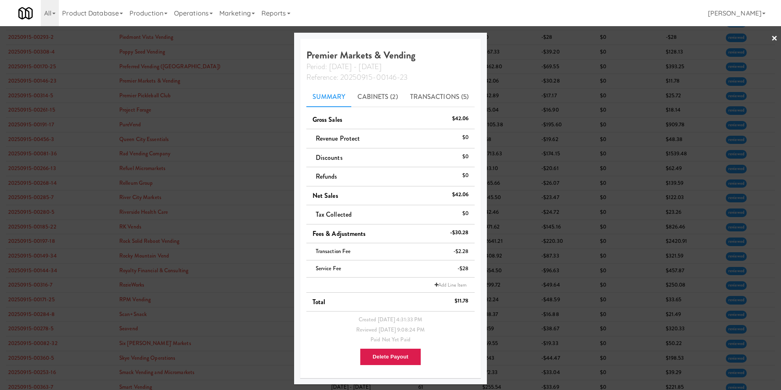
click at [775, 38] on link "×" at bounding box center [774, 38] width 7 height 25
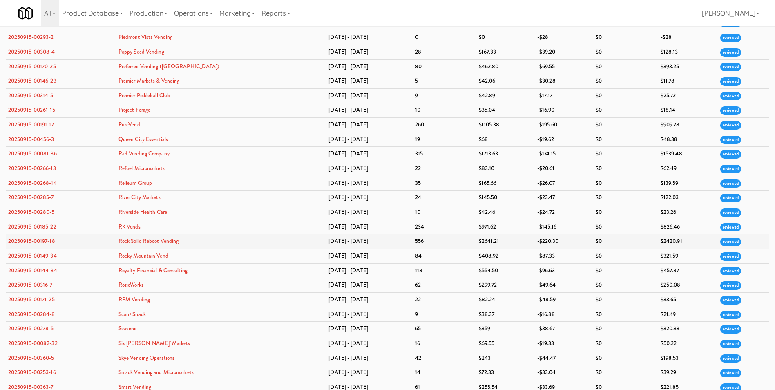
scroll to position [2083, 0]
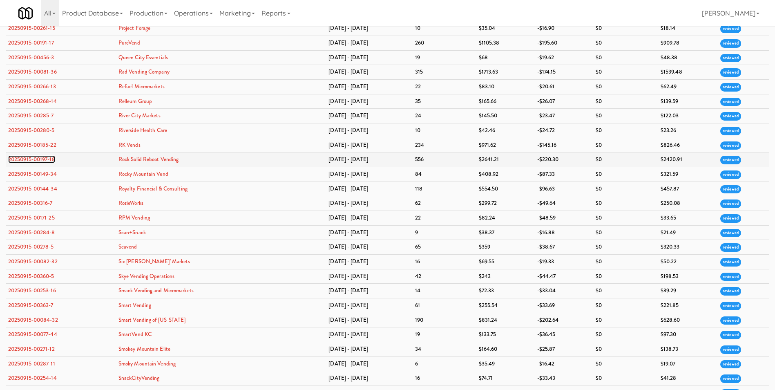
click at [51, 157] on link "20250915-00197-18" at bounding box center [31, 159] width 47 height 8
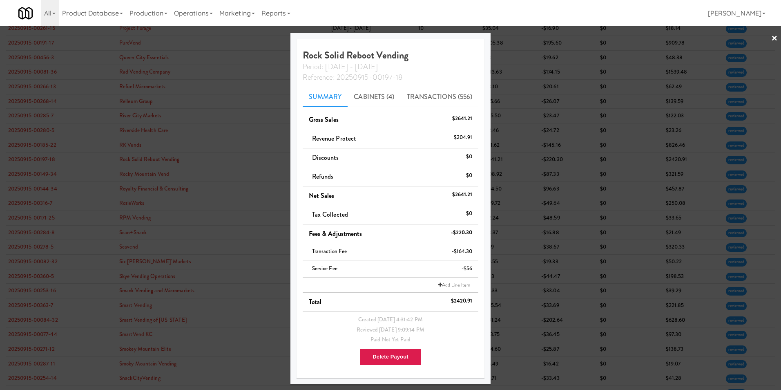
click at [773, 39] on link "×" at bounding box center [774, 38] width 7 height 25
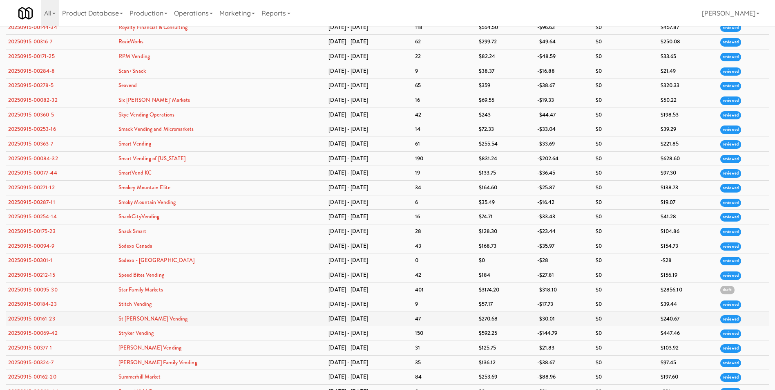
scroll to position [2287, 0]
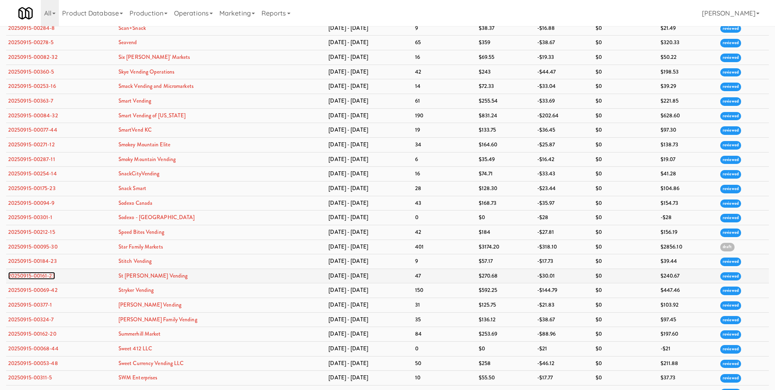
click at [41, 274] on link "20250915-00161-23" at bounding box center [31, 276] width 47 height 8
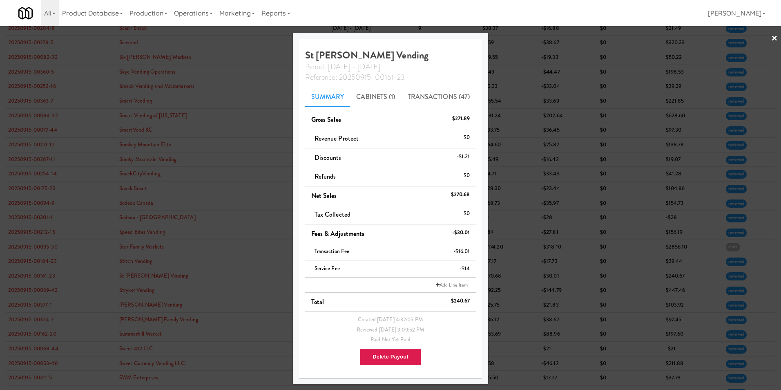
click at [774, 38] on link "×" at bounding box center [774, 38] width 7 height 25
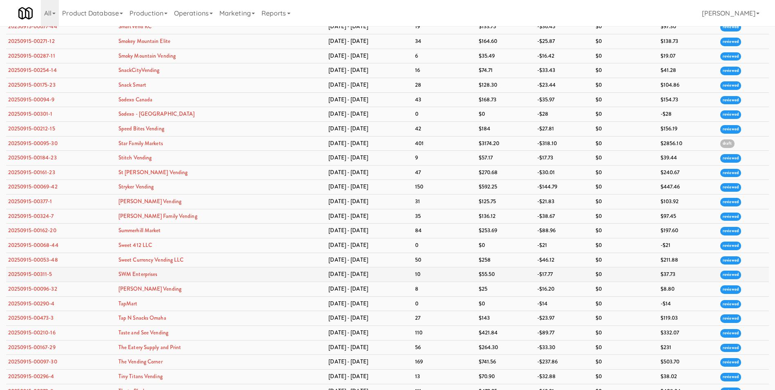
scroll to position [2409, 0]
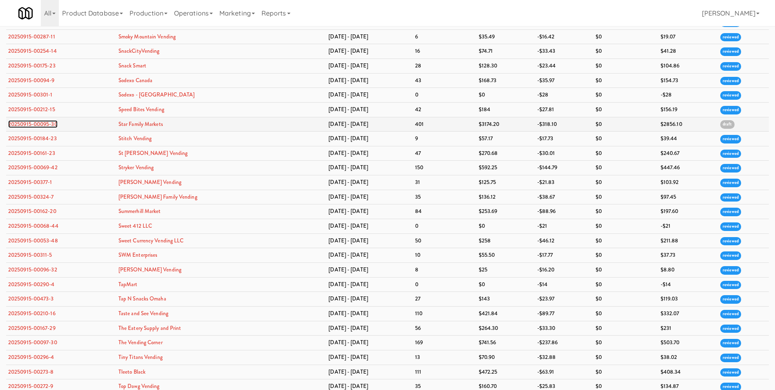
click at [45, 123] on link "20250915-00095-30" at bounding box center [32, 124] width 49 height 8
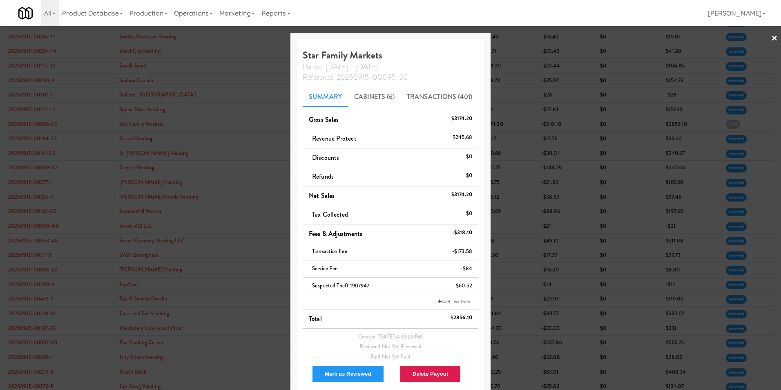
click at [771, 39] on link "×" at bounding box center [774, 38] width 7 height 25
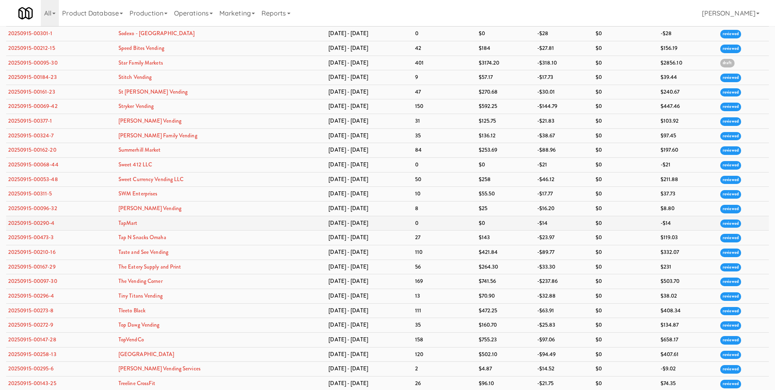
scroll to position [2573, 0]
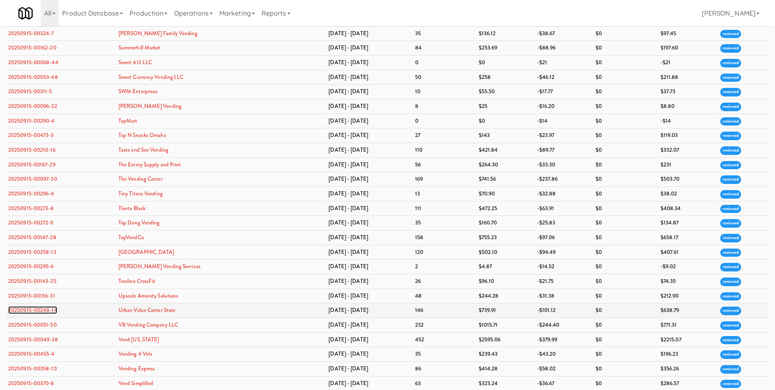
click at [43, 308] on link "20250915-00248-14" at bounding box center [32, 310] width 49 height 8
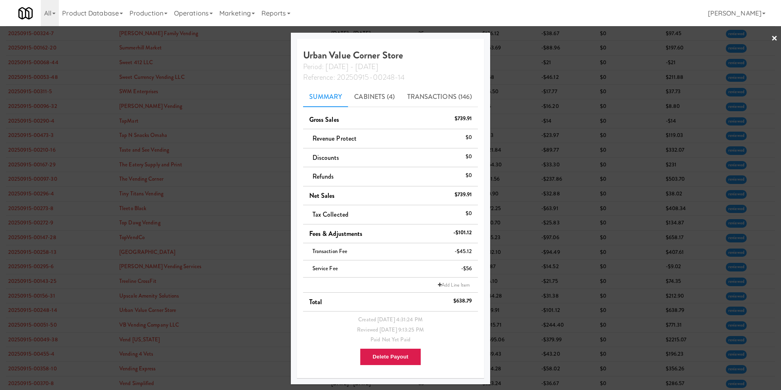
click at [772, 36] on link "×" at bounding box center [774, 38] width 7 height 25
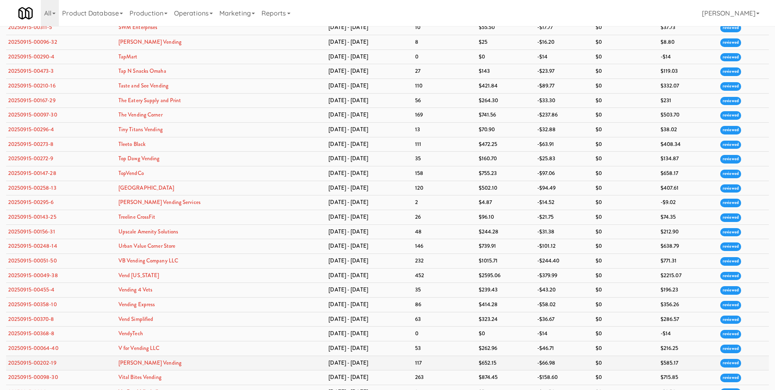
scroll to position [2736, 0]
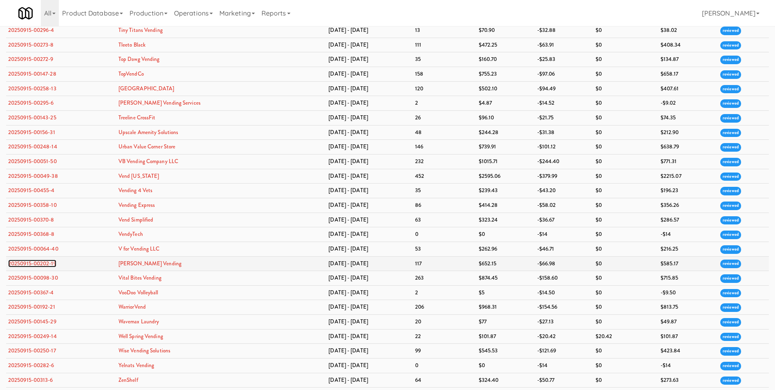
click at [37, 263] on link "20250915-00202-19" at bounding box center [32, 263] width 48 height 8
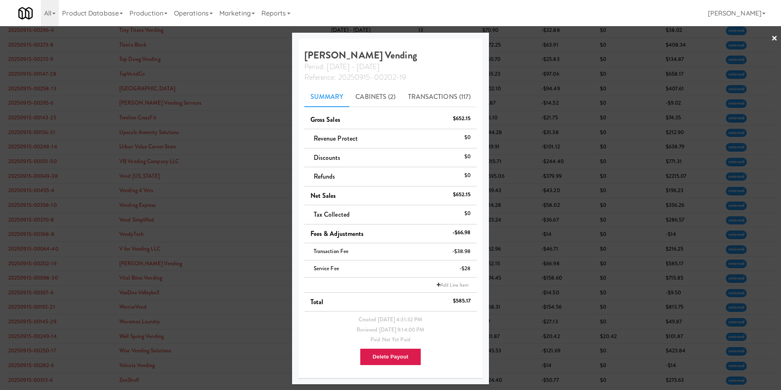
click at [777, 40] on link "×" at bounding box center [774, 38] width 7 height 25
